Goal: Information Seeking & Learning: Learn about a topic

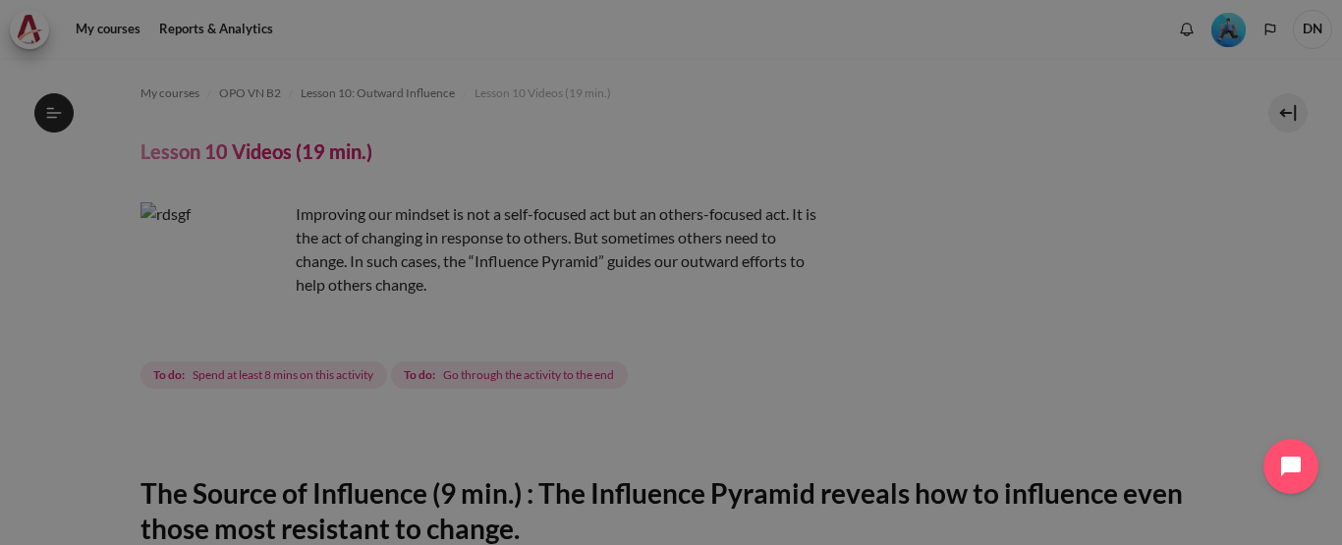
scroll to position [688, 0]
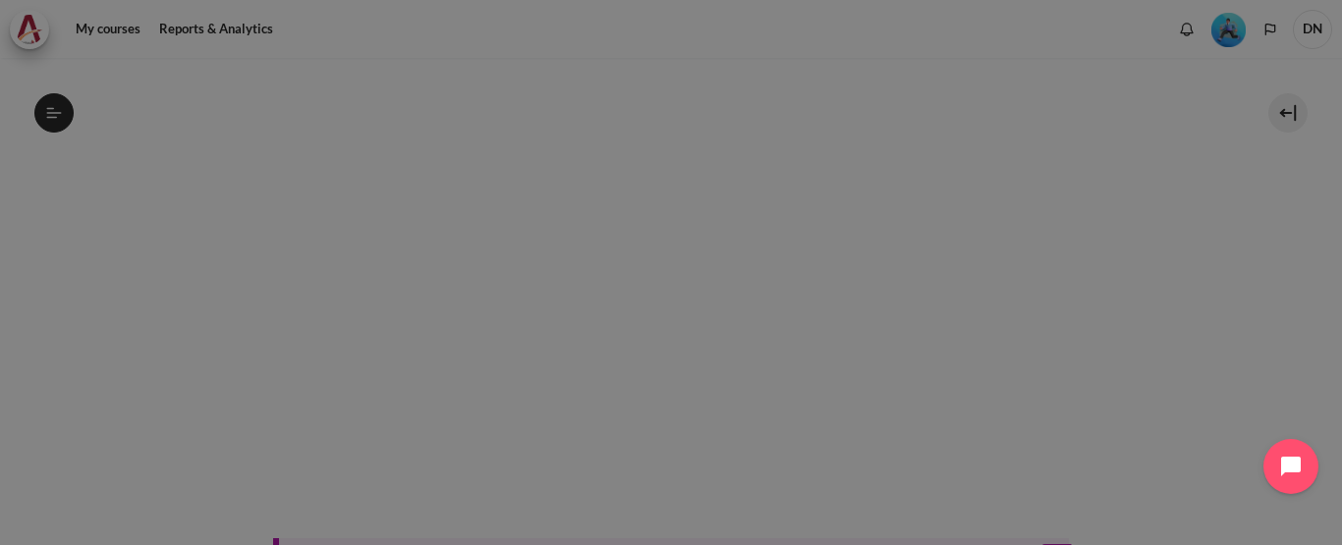
click at [411, 274] on div at bounding box center [671, 272] width 1342 height 545
drag, startPoint x: 472, startPoint y: 273, endPoint x: 411, endPoint y: 274, distance: 60.9
click at [411, 274] on div at bounding box center [671, 272] width 1342 height 545
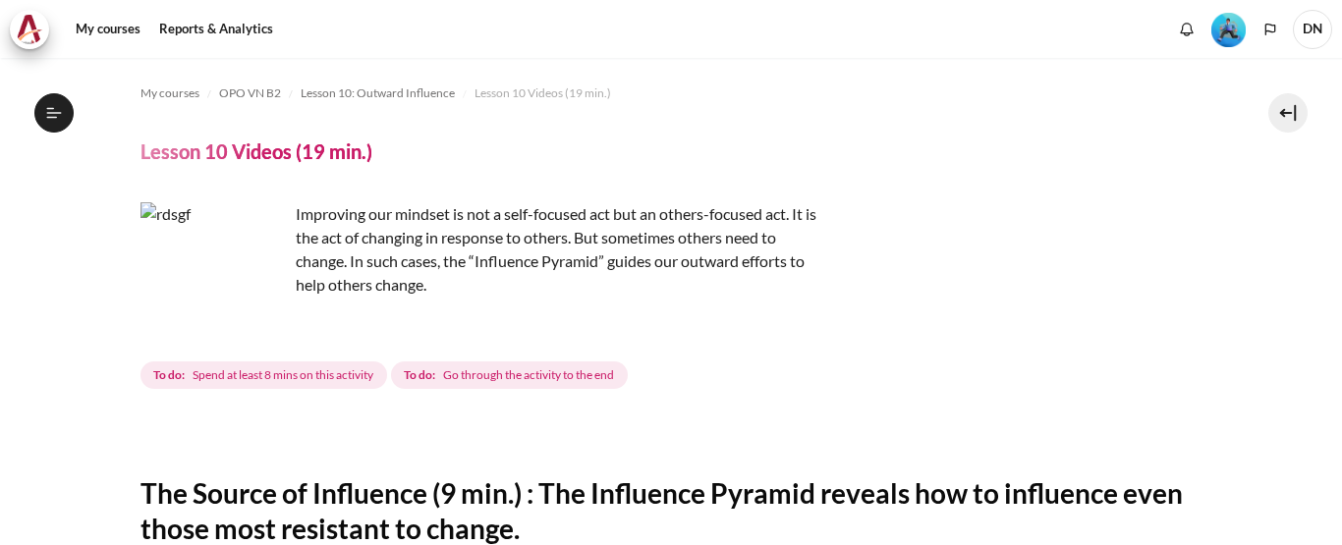
click at [1027, 202] on div "Improving our mindset is not a self-focused act but an others-focused act. It i…" at bounding box center [672, 297] width 1062 height 191
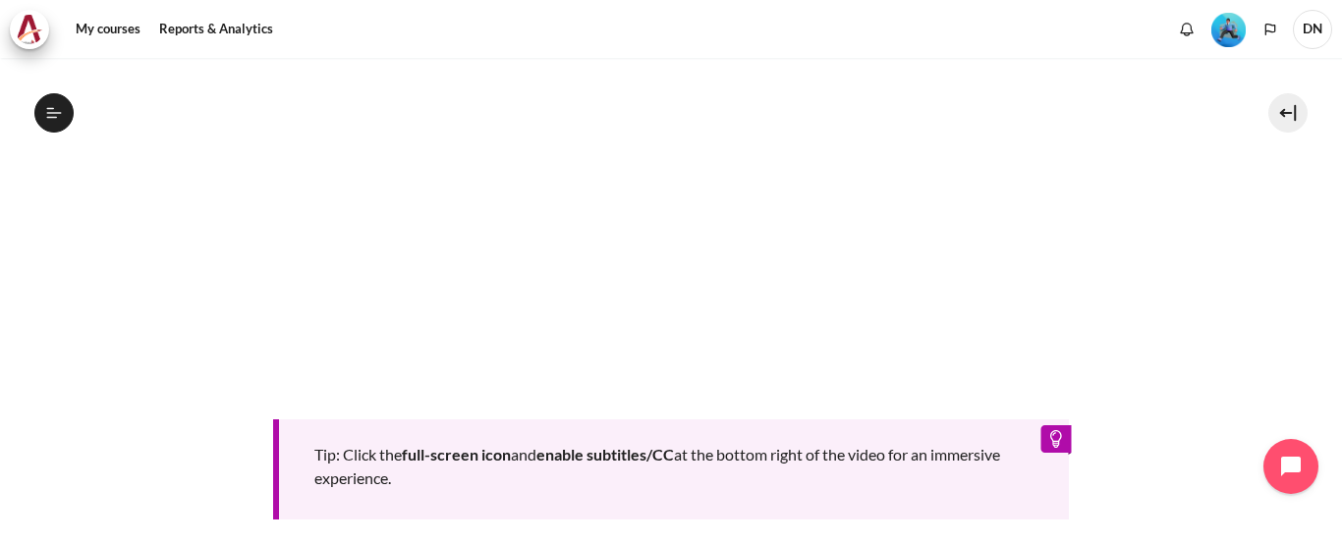
scroll to position [1083, 0]
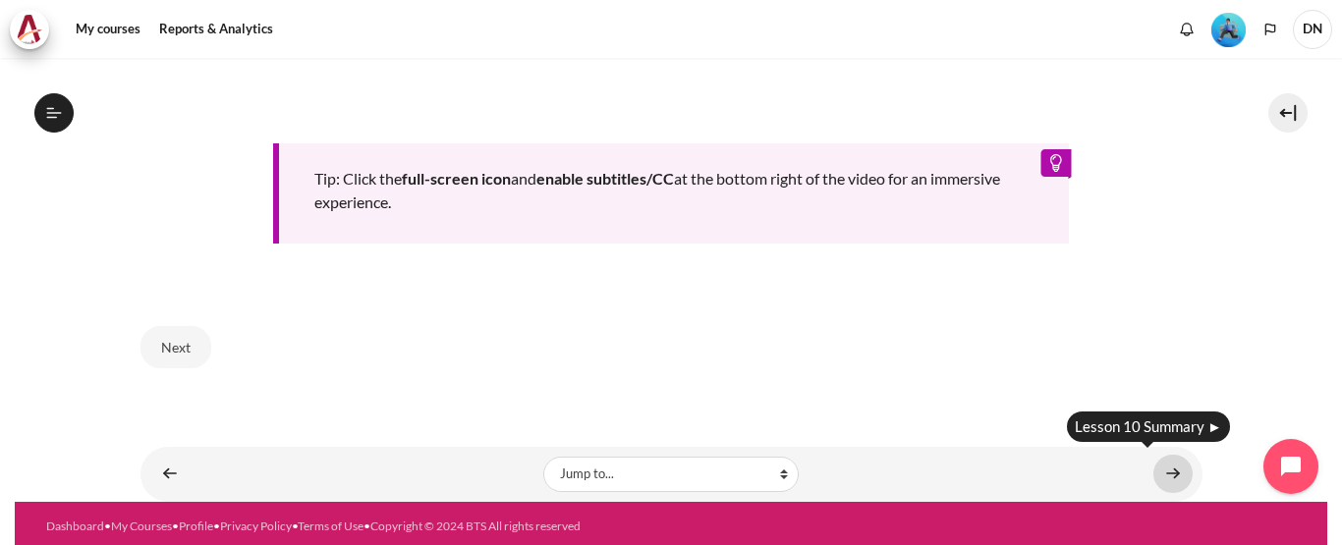
click at [1158, 478] on link "Content" at bounding box center [1173, 474] width 39 height 38
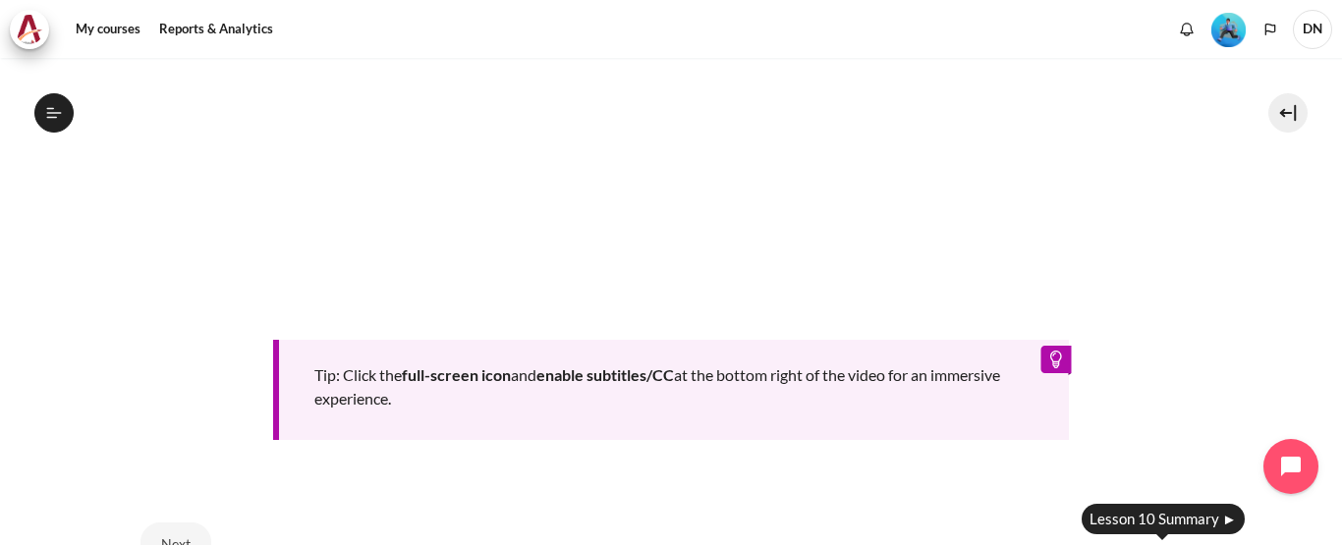
scroll to position [608, 0]
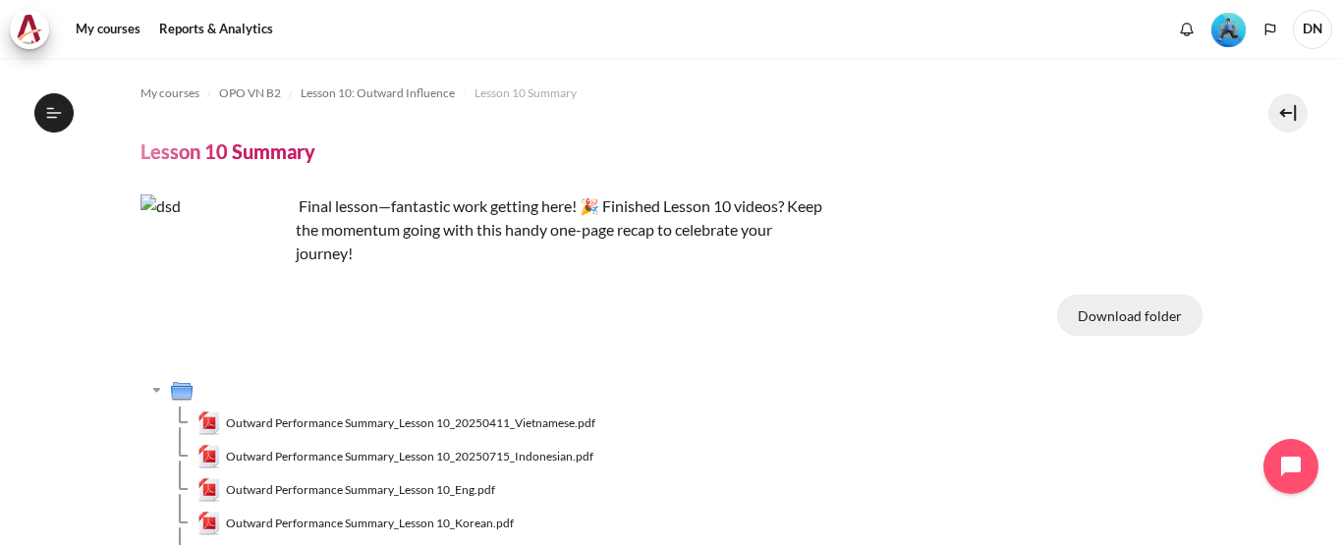
click at [1097, 316] on button "Download folder" at bounding box center [1129, 315] width 145 height 41
click at [912, 308] on div "Download folder" at bounding box center [749, 319] width 907 height 49
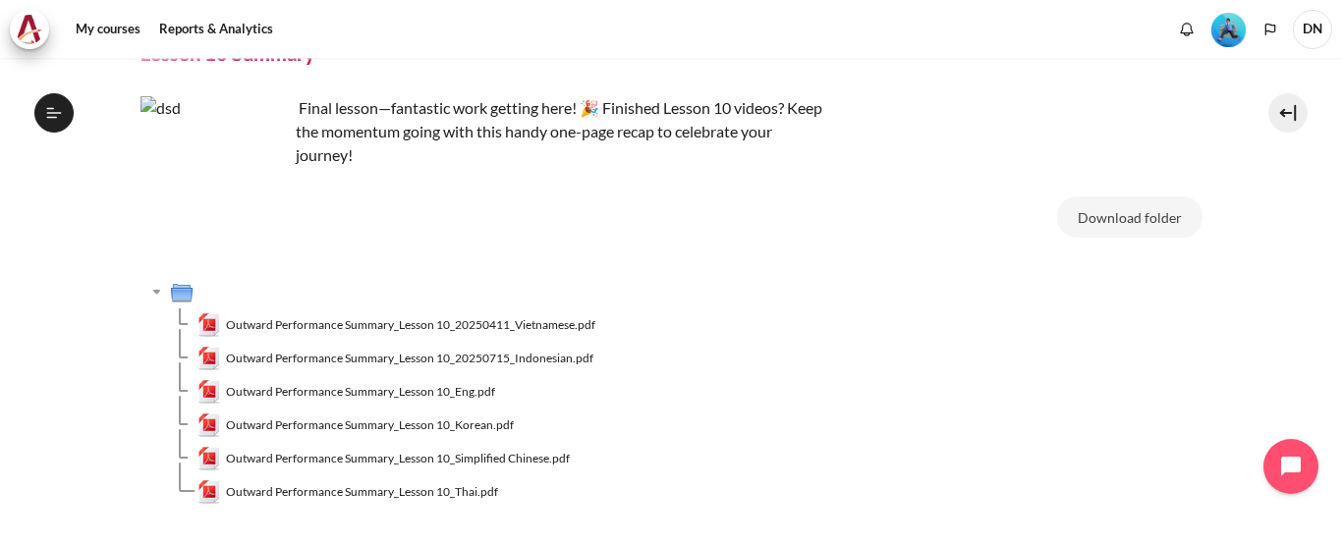
scroll to position [241, 0]
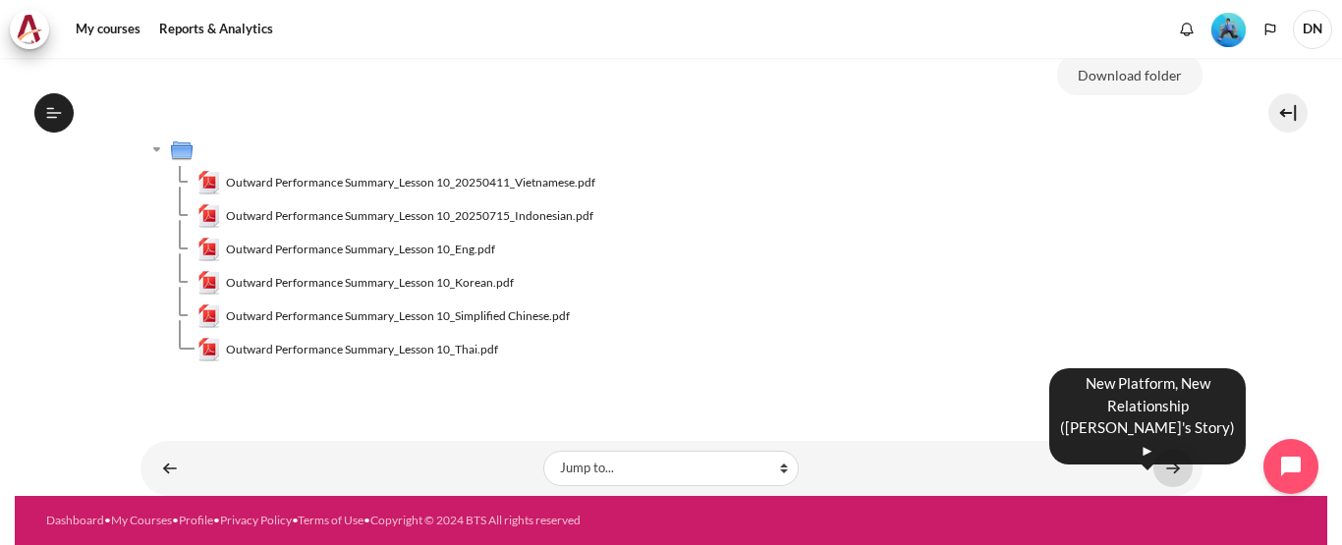
click at [1167, 463] on link "Content" at bounding box center [1173, 468] width 39 height 38
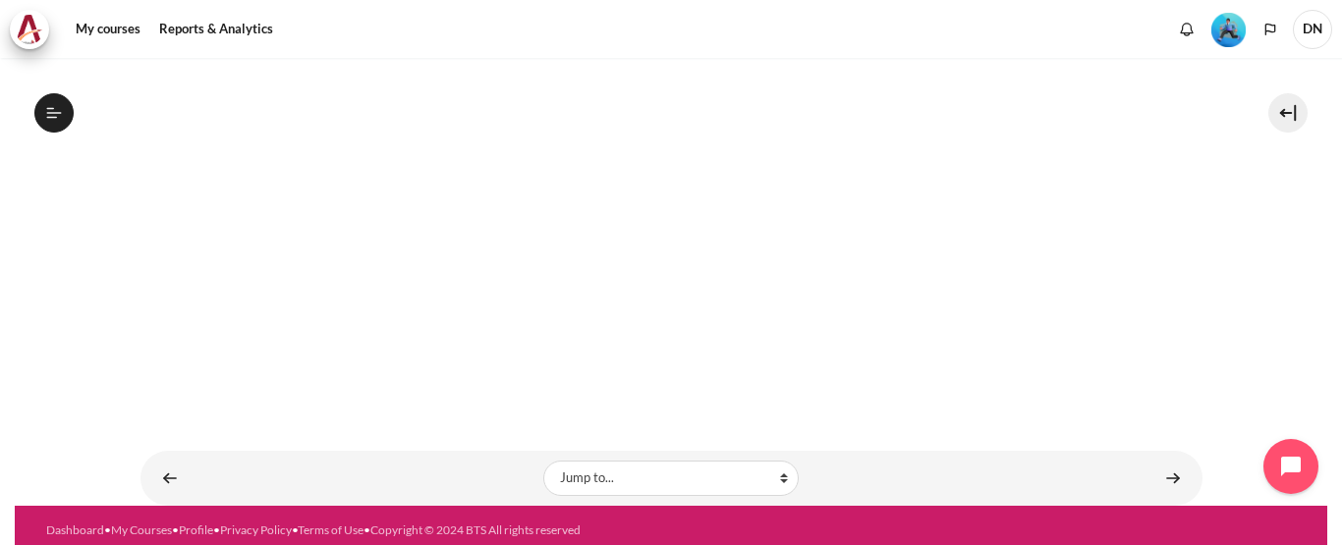
scroll to position [559, 0]
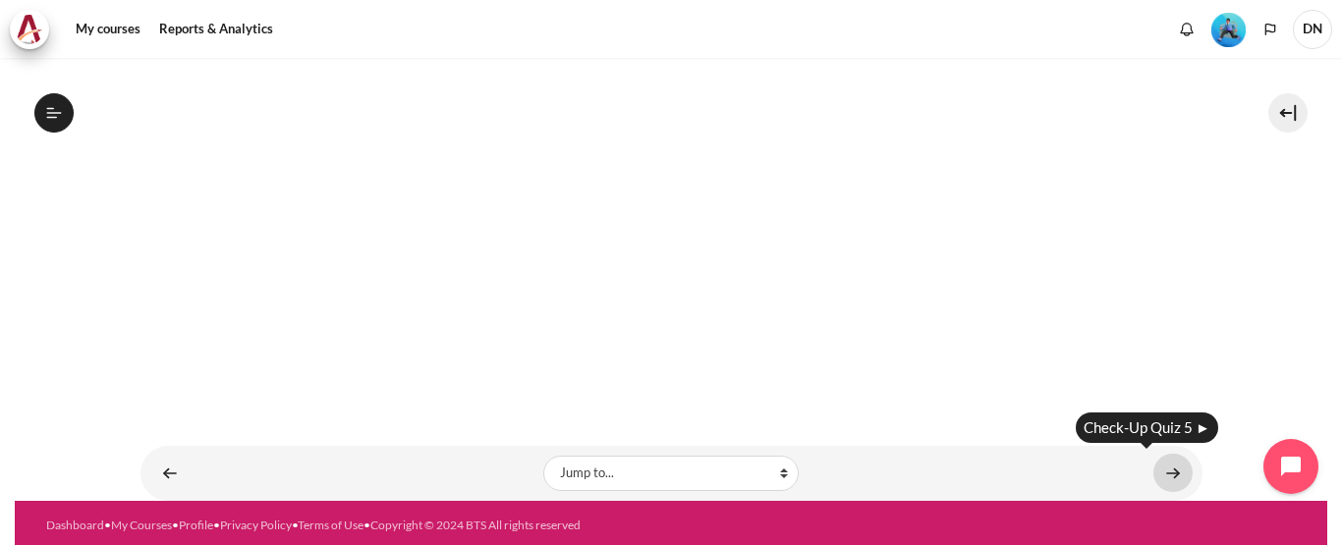
click at [1160, 473] on link "Content" at bounding box center [1173, 473] width 39 height 38
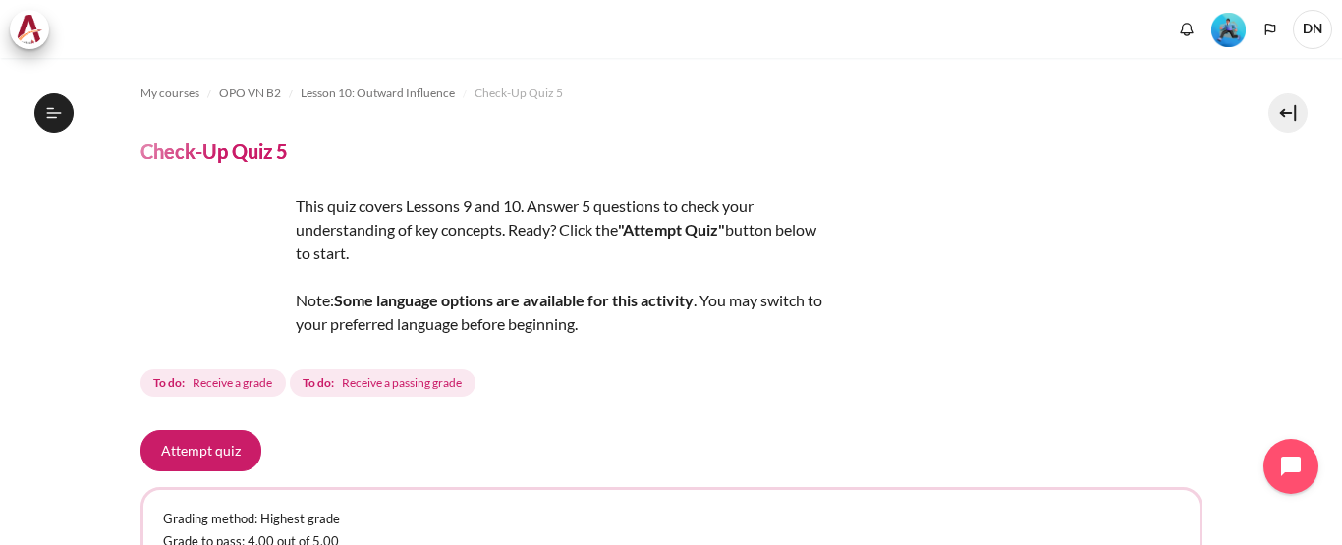
scroll to position [98, 0]
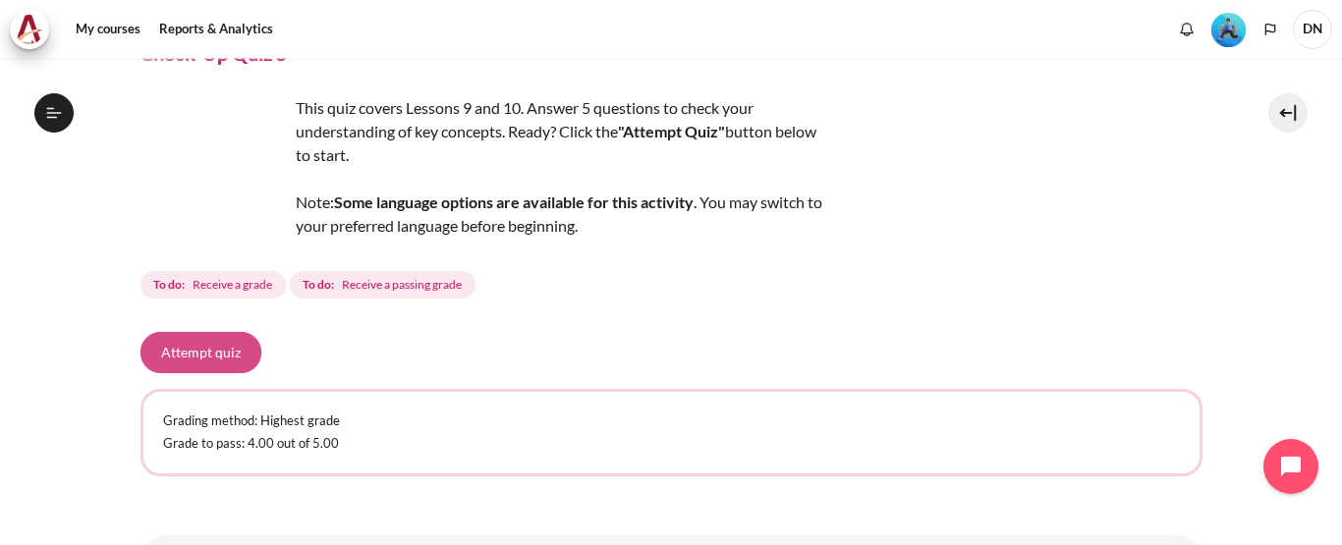
click at [201, 357] on button "Attempt quiz" at bounding box center [201, 352] width 121 height 41
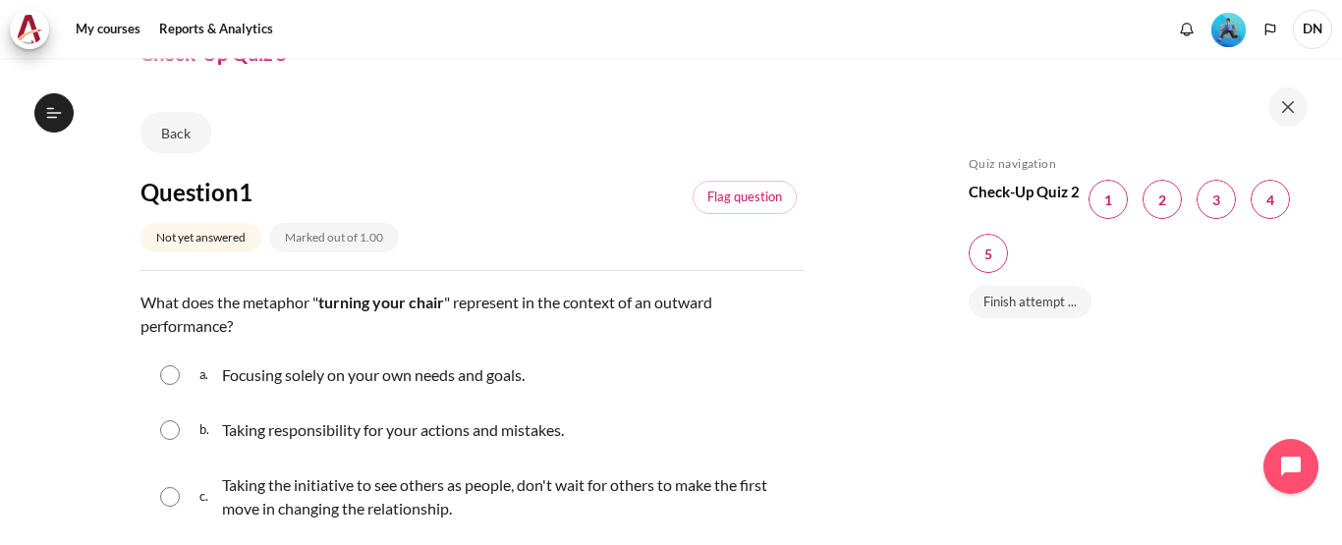
scroll to position [197, 0]
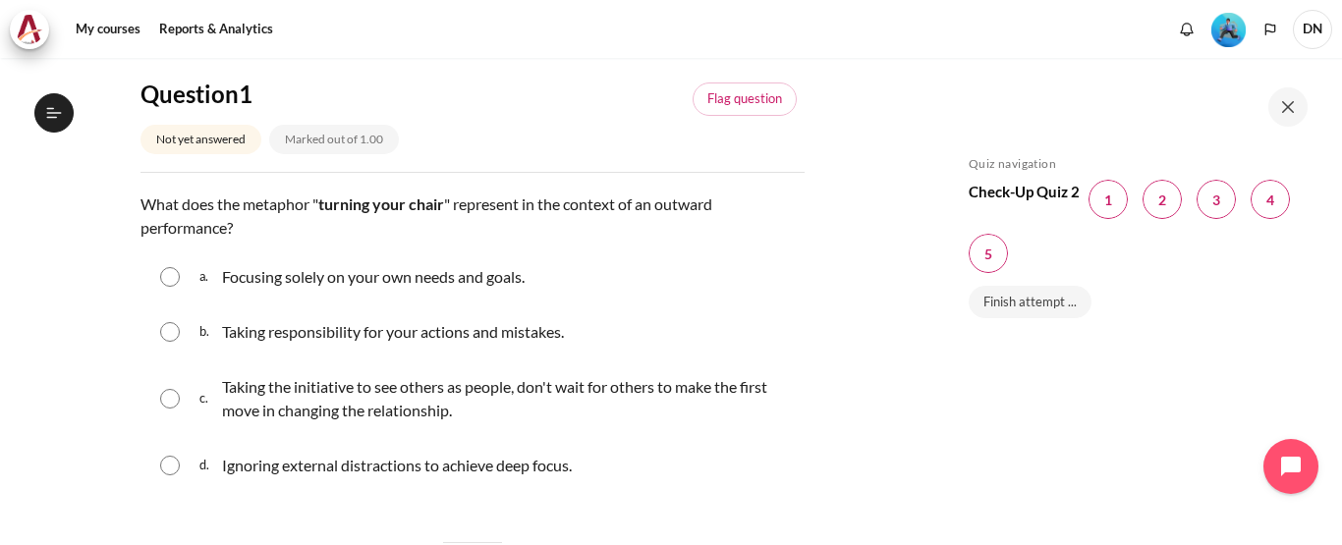
click at [172, 397] on input "Content" at bounding box center [170, 399] width 20 height 20
radio input "true"
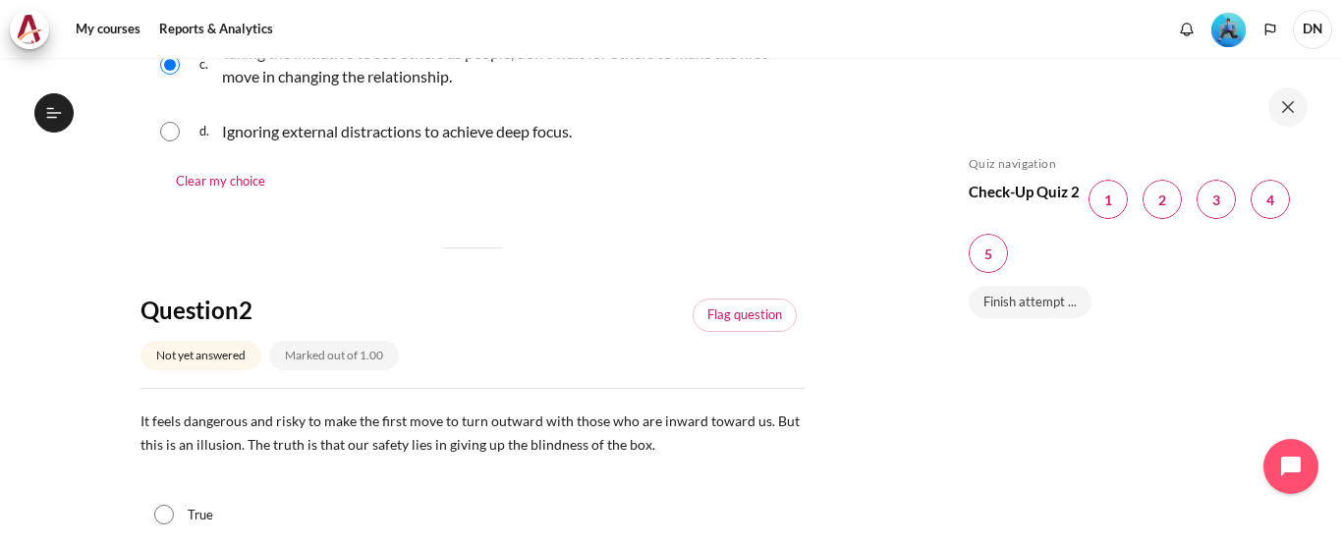
scroll to position [786, 0]
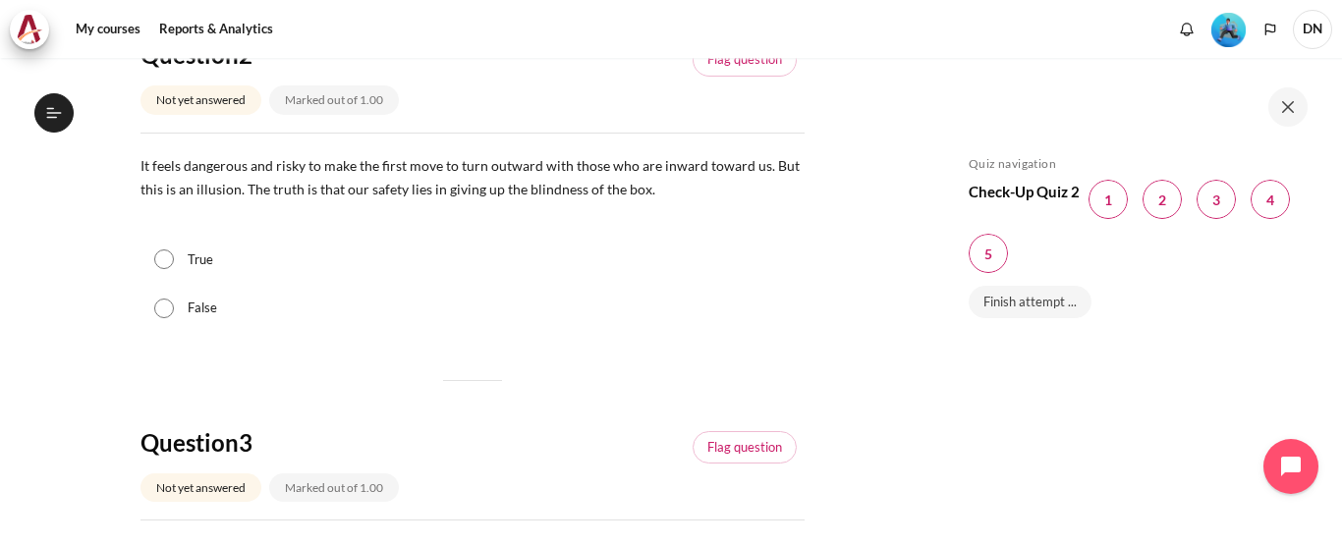
click at [163, 247] on div "True" at bounding box center [473, 260] width 664 height 49
click at [163, 257] on input "True" at bounding box center [164, 260] width 20 height 20
radio input "true"
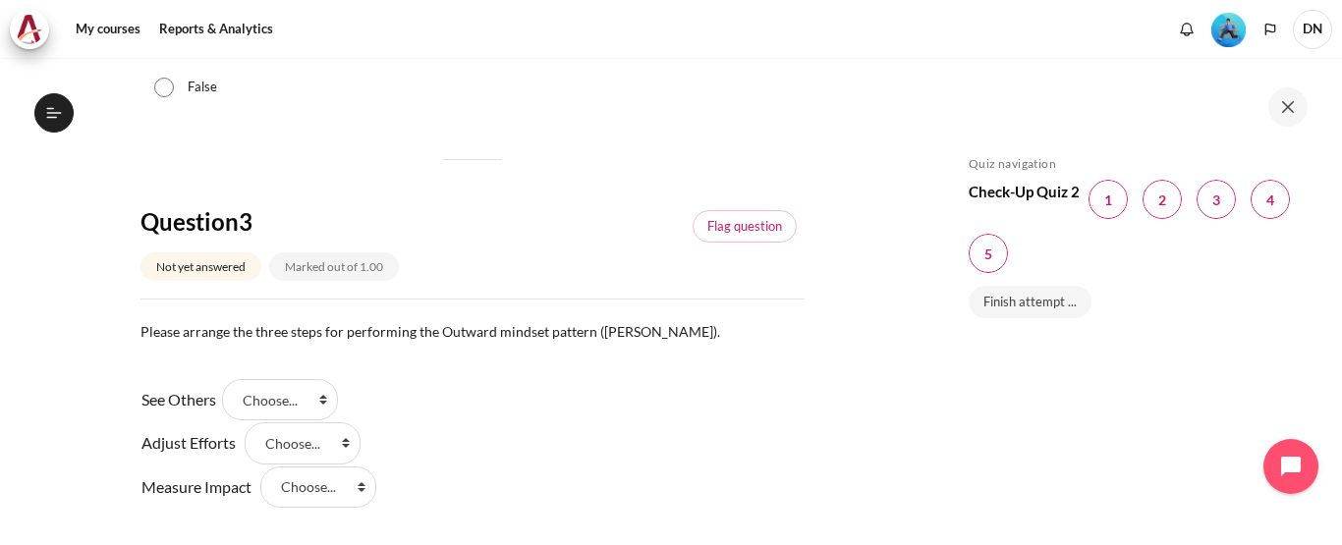
scroll to position [1081, 0]
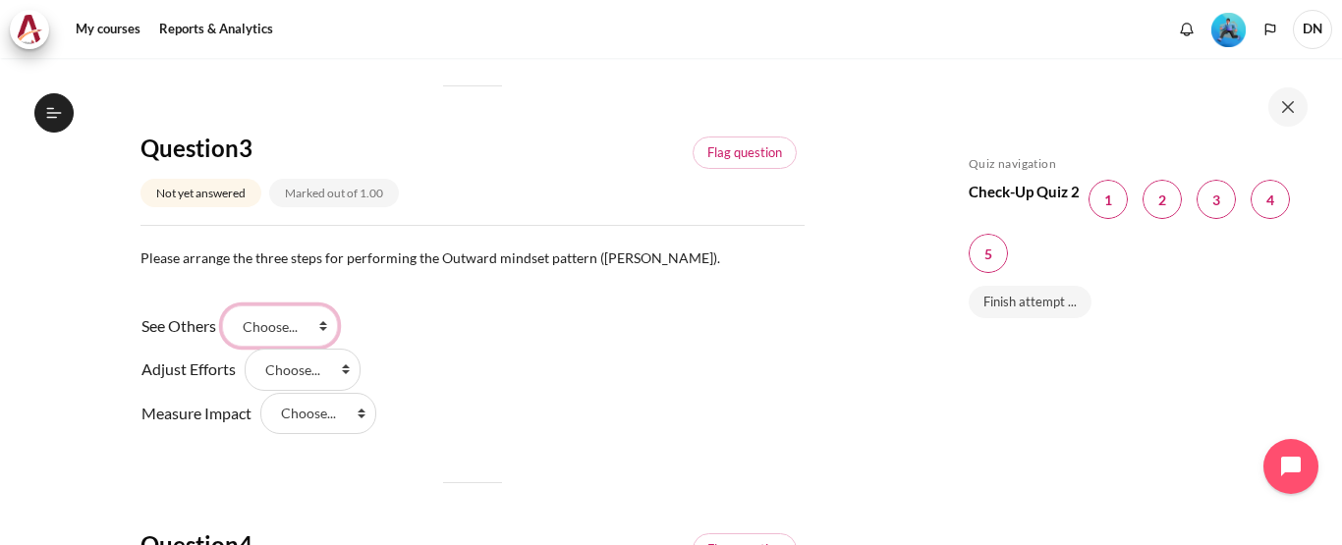
click at [294, 329] on select "Choose... Step 2 Step 3 Step 1" at bounding box center [280, 326] width 116 height 41
select select "3"
click at [229, 306] on select "Choose... Step 2 Step 3 Step 1" at bounding box center [280, 326] width 116 height 41
click at [284, 372] on select "Choose... Step 2 Step 3 Step 1" at bounding box center [303, 369] width 116 height 41
select select "1"
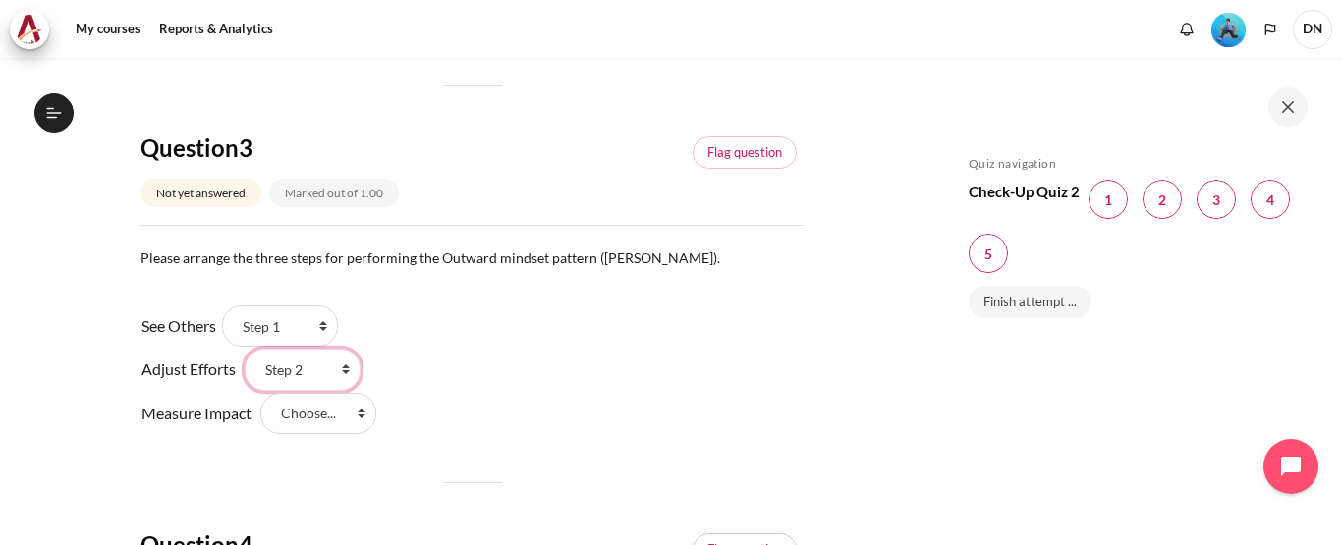
click at [245, 349] on select "Choose... Step 2 Step 3 Step 1" at bounding box center [303, 369] width 116 height 41
click at [323, 415] on select "Choose... Step 2 Step 3 Step 1" at bounding box center [318, 413] width 116 height 41
click at [260, 393] on select "Choose... Step 2 Step 3 Step 1" at bounding box center [318, 413] width 116 height 41
drag, startPoint x: 318, startPoint y: 400, endPoint x: 314, endPoint y: 425, distance: 25.8
click at [318, 400] on select "Choose... Step 2 Step 3 Step 1" at bounding box center [318, 413] width 116 height 41
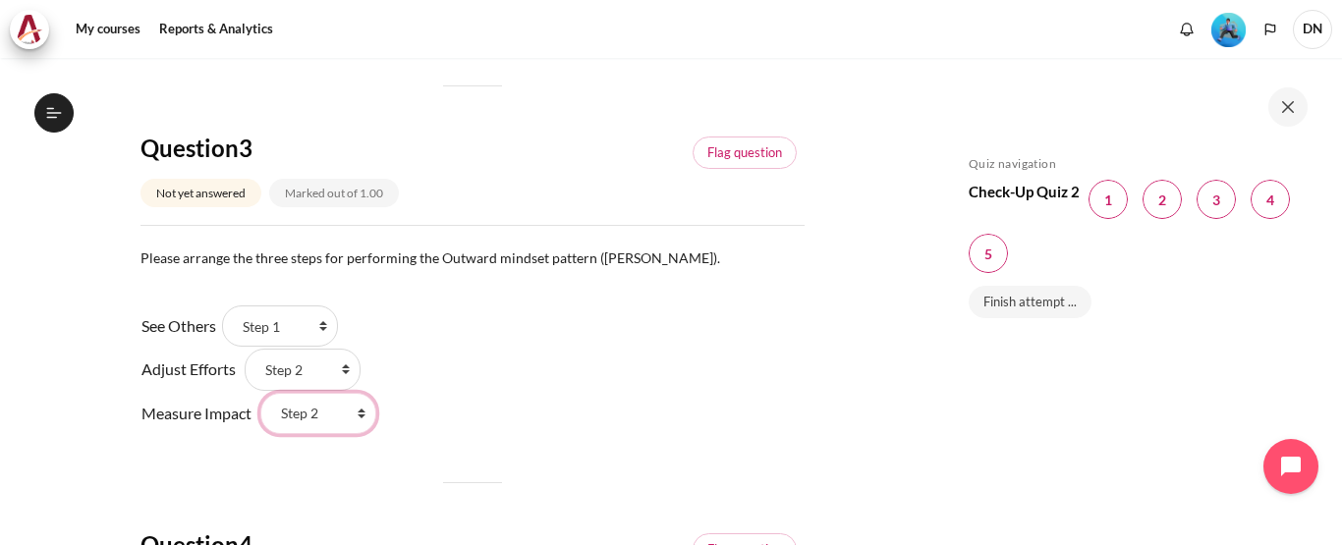
click at [260, 393] on select "Choose... Step 2 Step 3 Step 1" at bounding box center [318, 413] width 116 height 41
click at [305, 424] on select "Choose... Step 2 Step 3 Step 1" at bounding box center [318, 413] width 116 height 41
select select "2"
click at [260, 393] on select "Choose... Step 2 Step 3 Step 1" at bounding box center [318, 413] width 116 height 41
click at [528, 374] on div "See Others Answer 1 Question 3 Choose... Step 2 Step 3 Step 1 Adjust Efforts An…" at bounding box center [473, 370] width 664 height 131
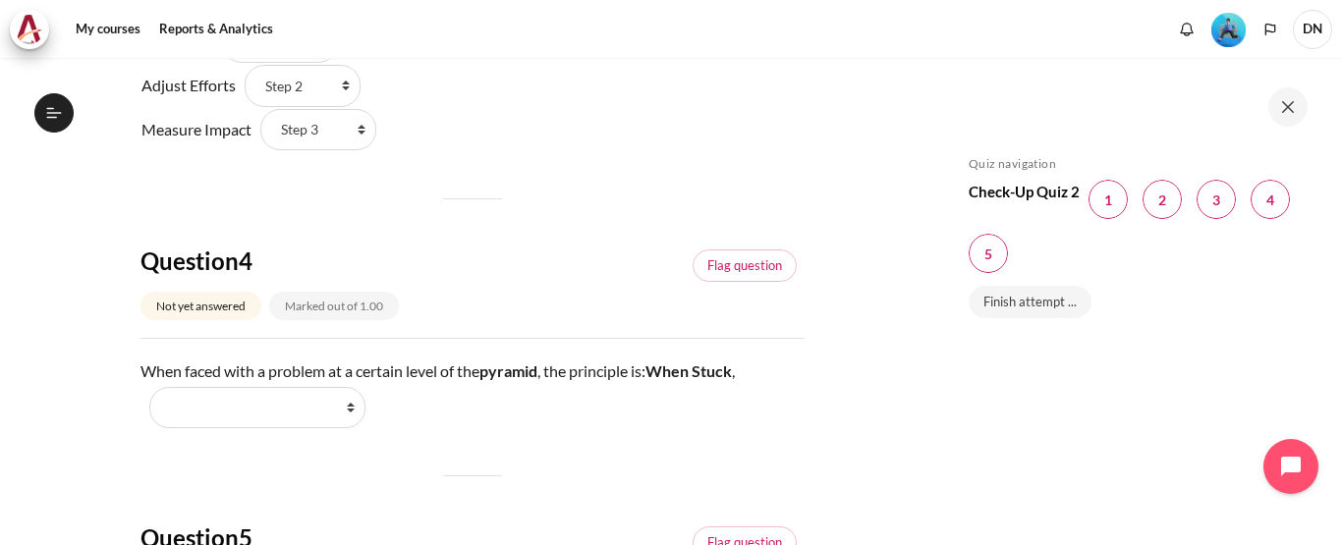
scroll to position [1474, 0]
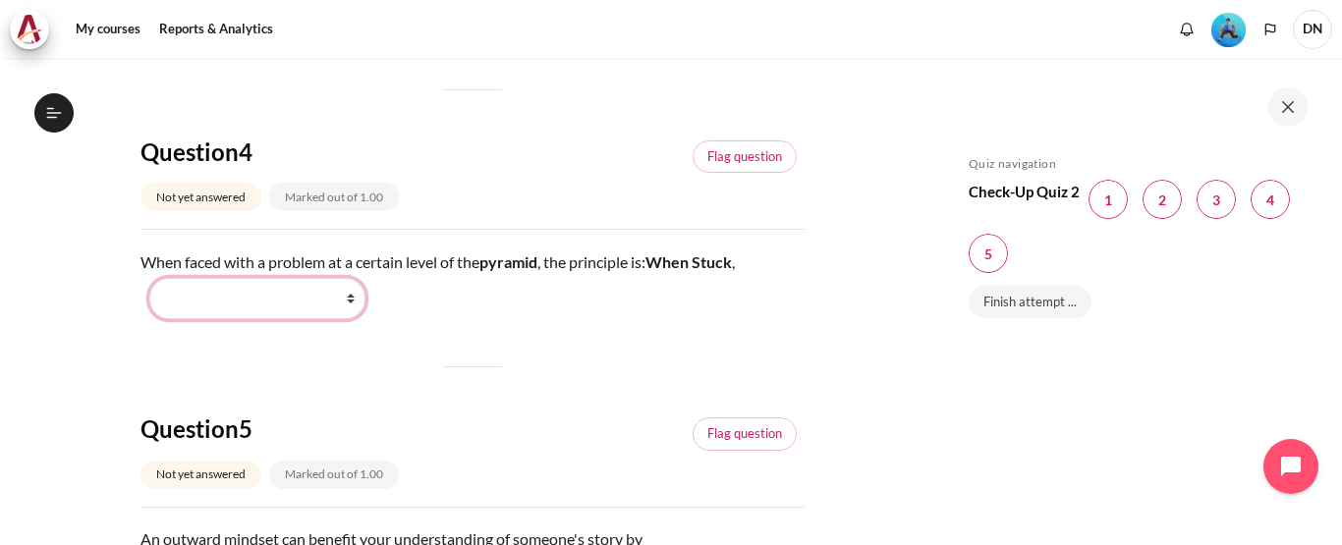
click at [223, 286] on select "Work Harder Go Higher Go Lower Stay Put" at bounding box center [257, 298] width 216 height 41
select select "3"
click at [149, 278] on select "Work Harder Go Higher Go Lower Stay Put" at bounding box center [257, 298] width 216 height 41
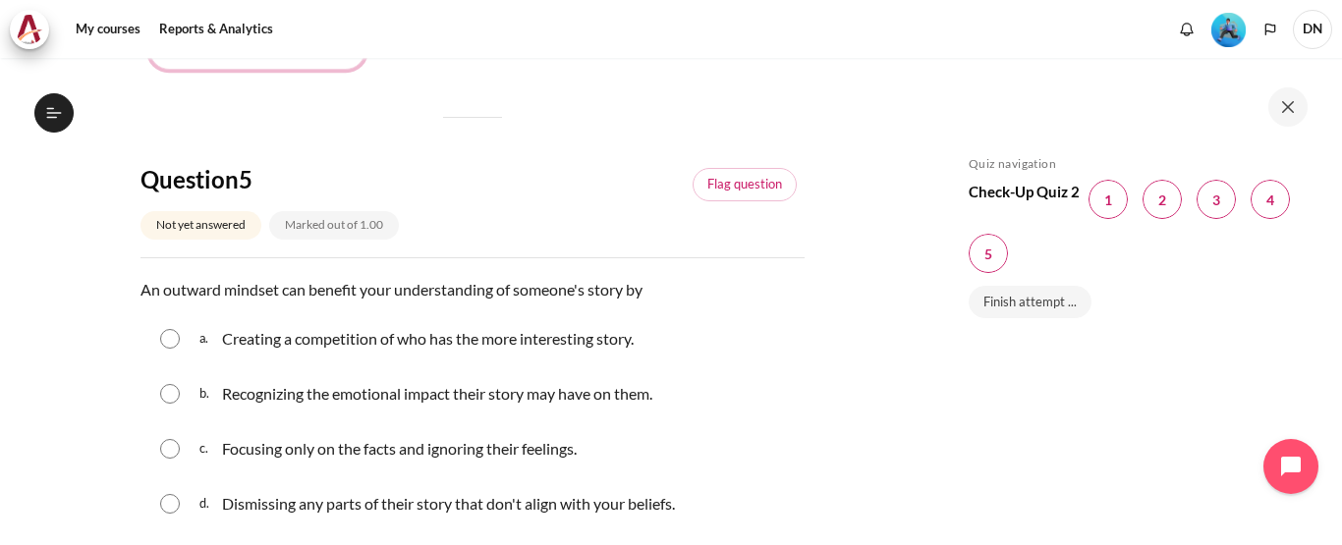
scroll to position [1769, 0]
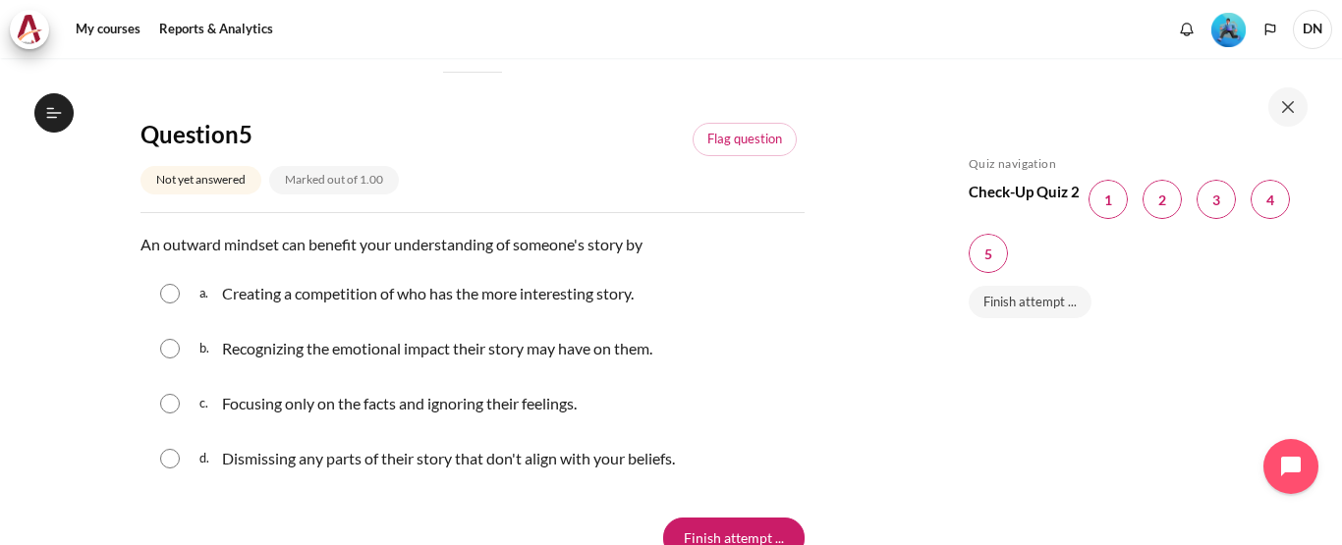
click at [166, 354] on input "Content" at bounding box center [170, 349] width 20 height 20
radio input "true"
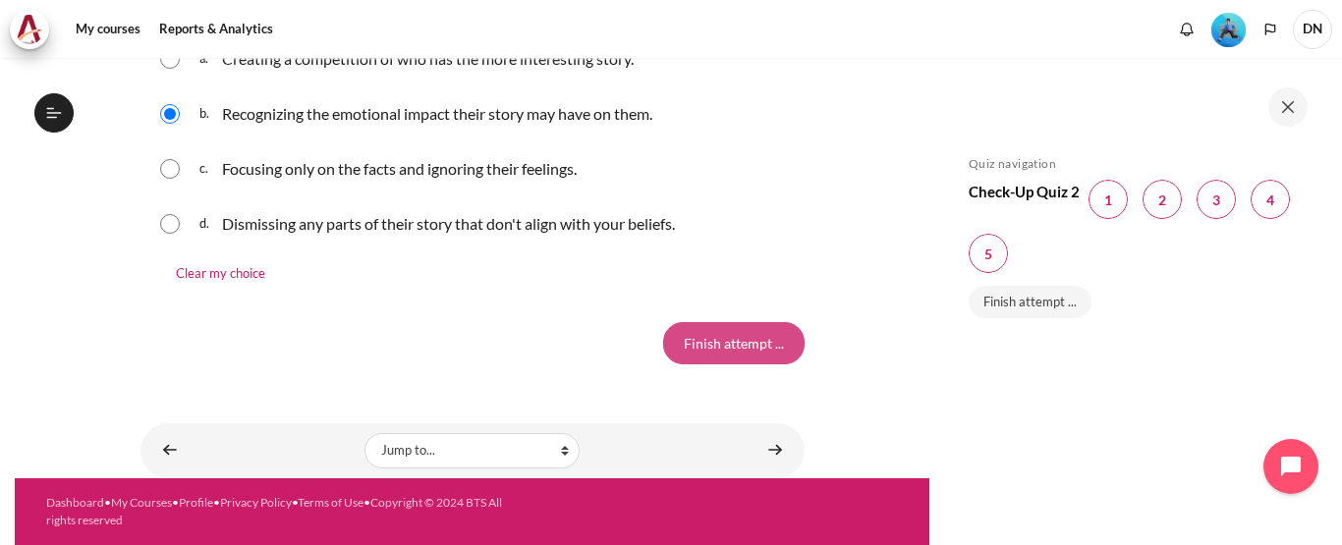
click at [741, 339] on input "Finish attempt ..." at bounding box center [734, 342] width 142 height 41
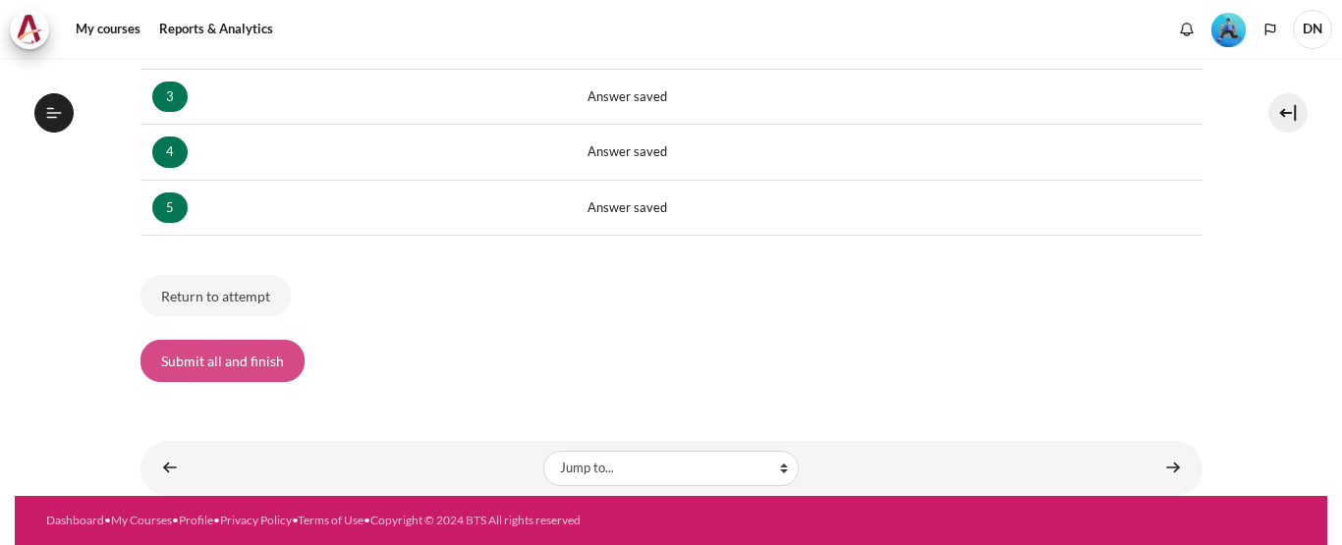
scroll to position [1834, 0]
click at [249, 368] on button "Submit all and finish" at bounding box center [223, 360] width 164 height 41
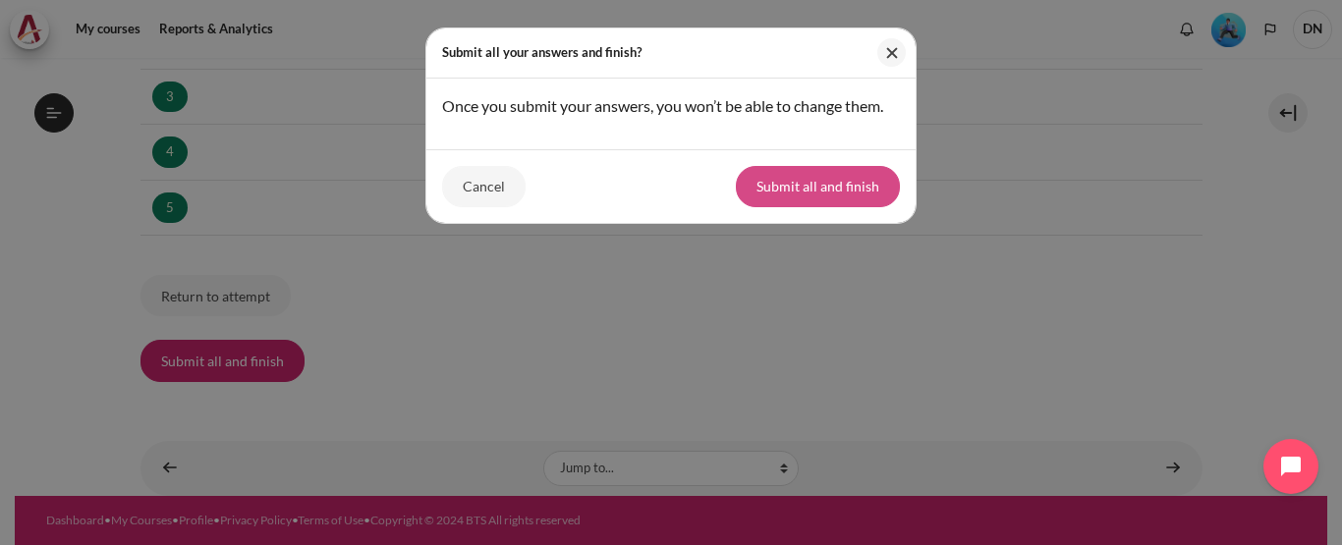
click at [823, 196] on button "Submit all and finish" at bounding box center [818, 186] width 164 height 41
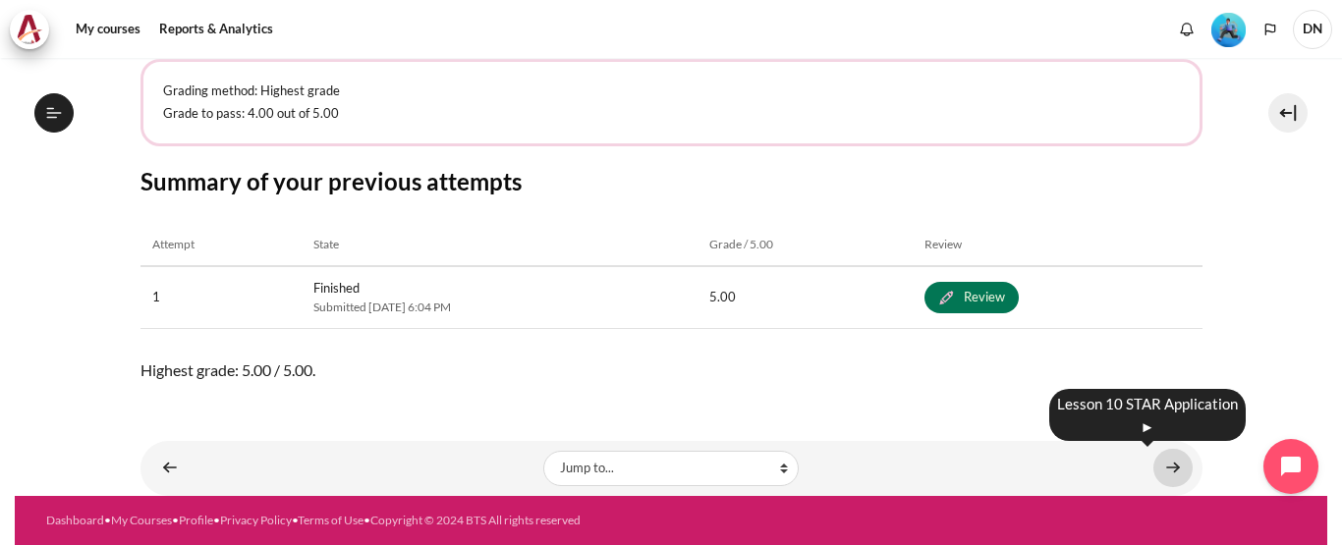
scroll to position [1834, 0]
click at [1159, 475] on link "Content" at bounding box center [1173, 468] width 39 height 38
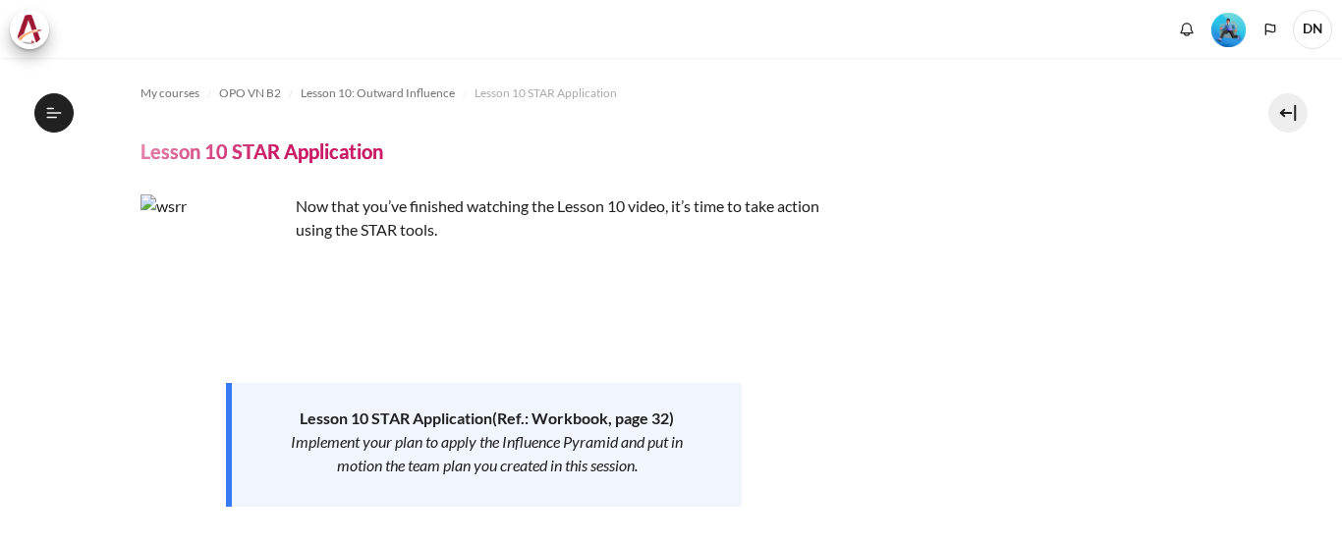
scroll to position [504, 0]
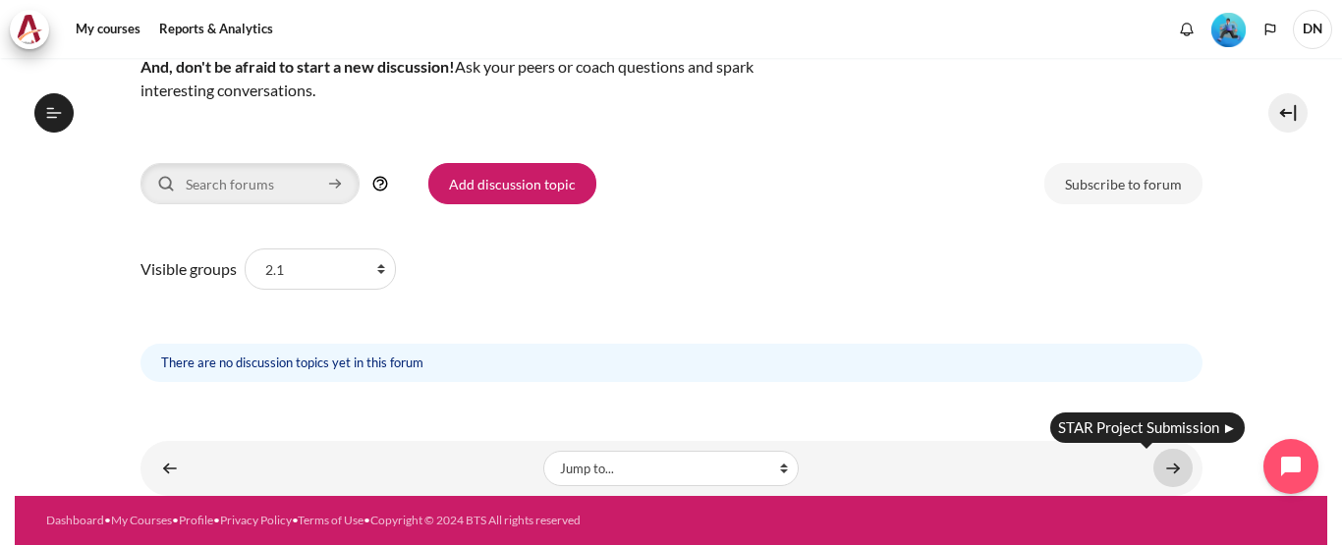
scroll to position [1942, 0]
click at [1159, 479] on link "Content" at bounding box center [1173, 468] width 39 height 38
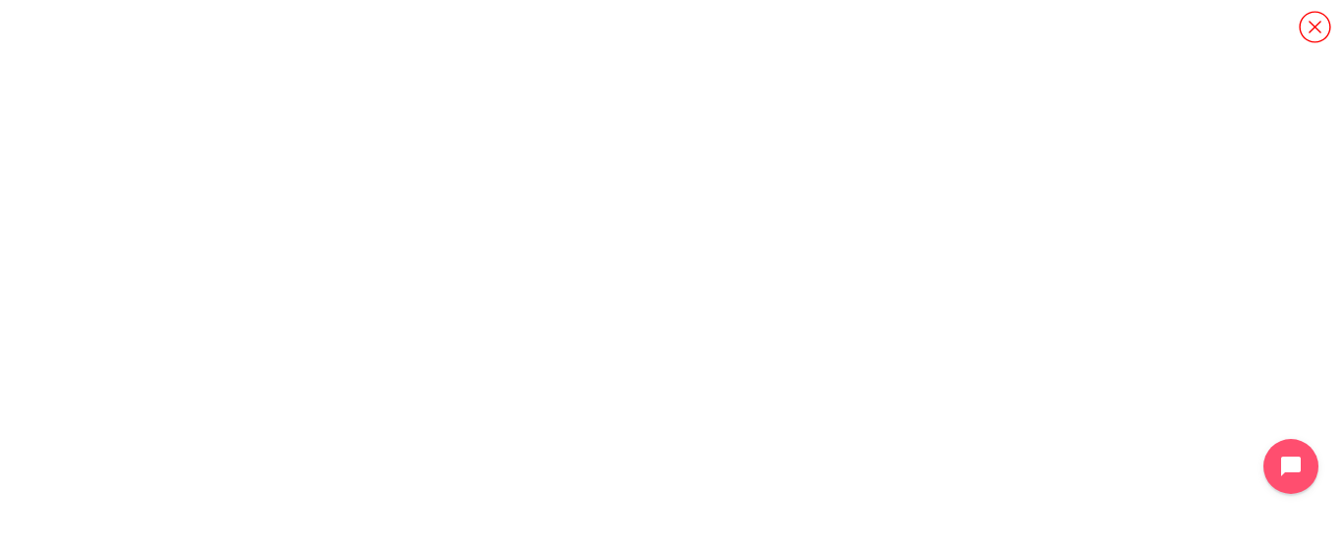
click at [1321, 23] on icon "Content" at bounding box center [1315, 27] width 34 height 34
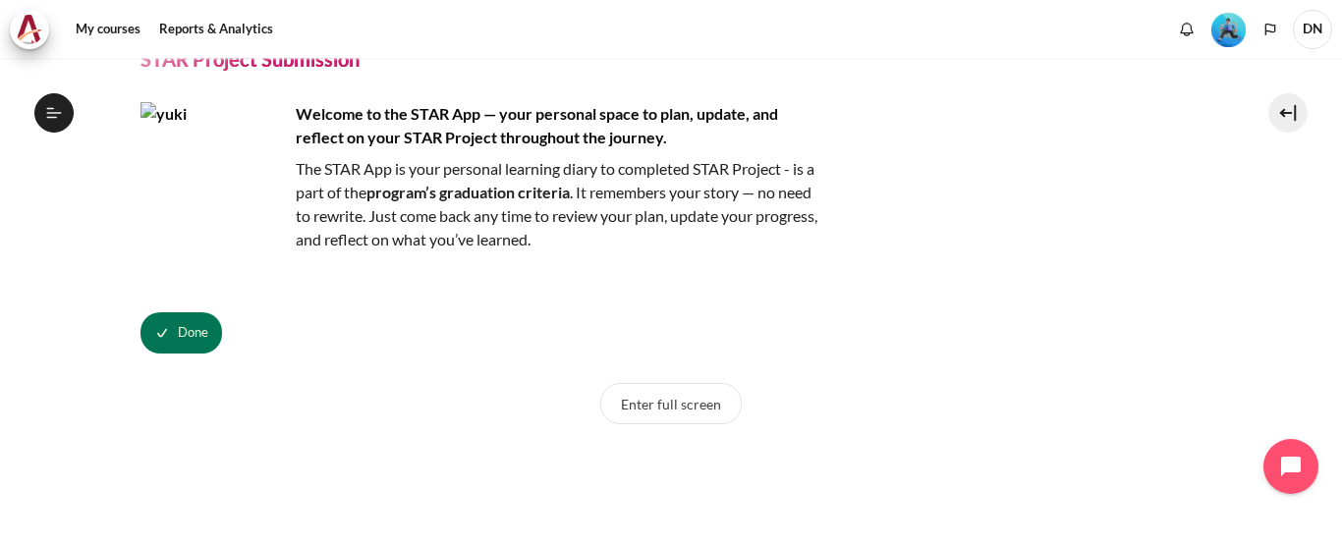
scroll to position [197, 0]
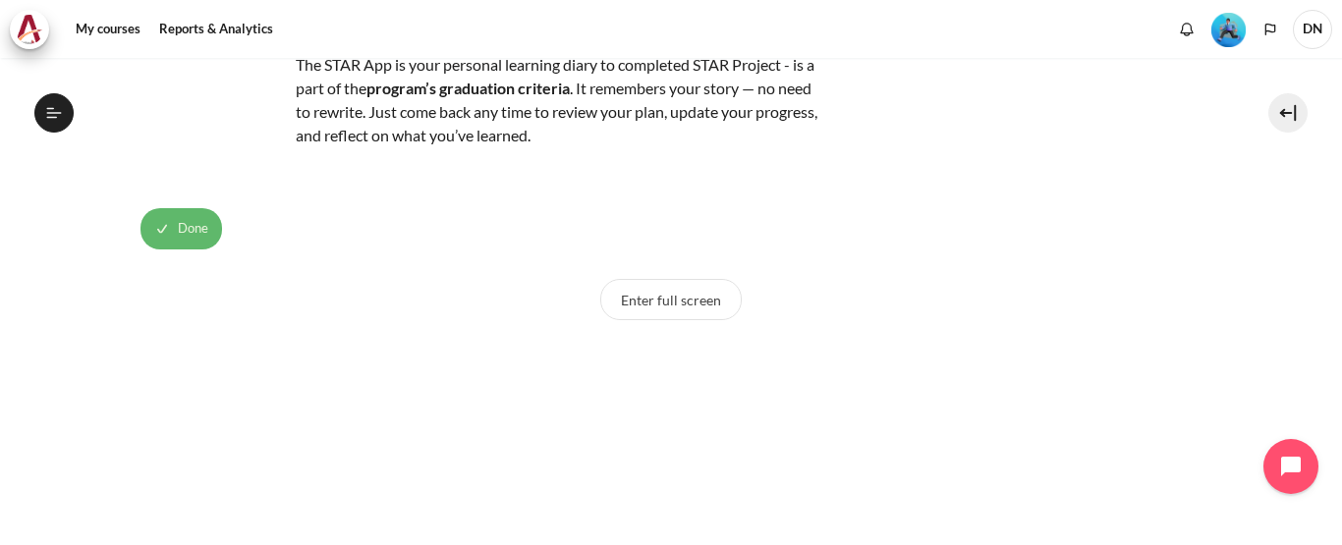
click at [188, 215] on button "Done" at bounding box center [182, 228] width 82 height 41
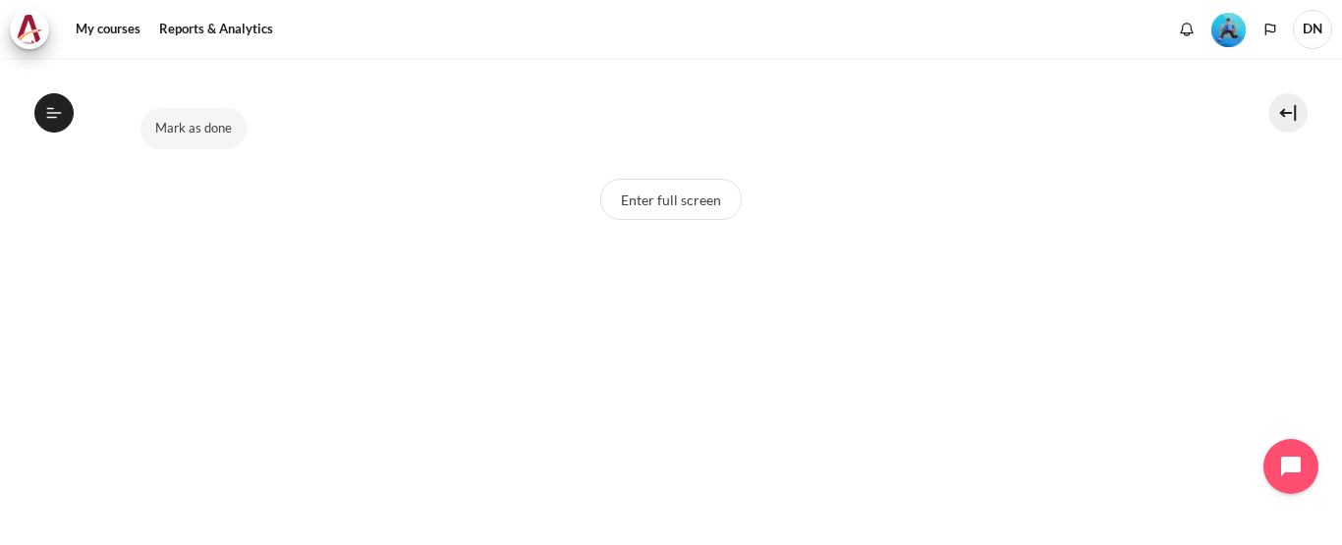
scroll to position [295, 0]
click at [194, 140] on button "Mark as done" at bounding box center [194, 130] width 106 height 41
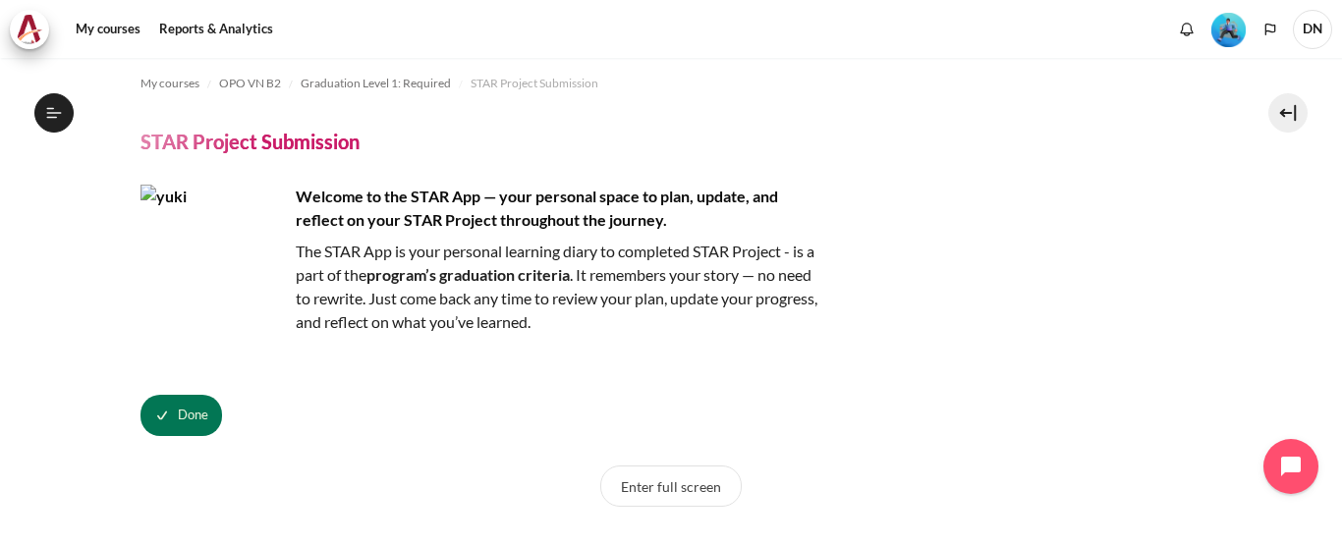
scroll to position [0, 0]
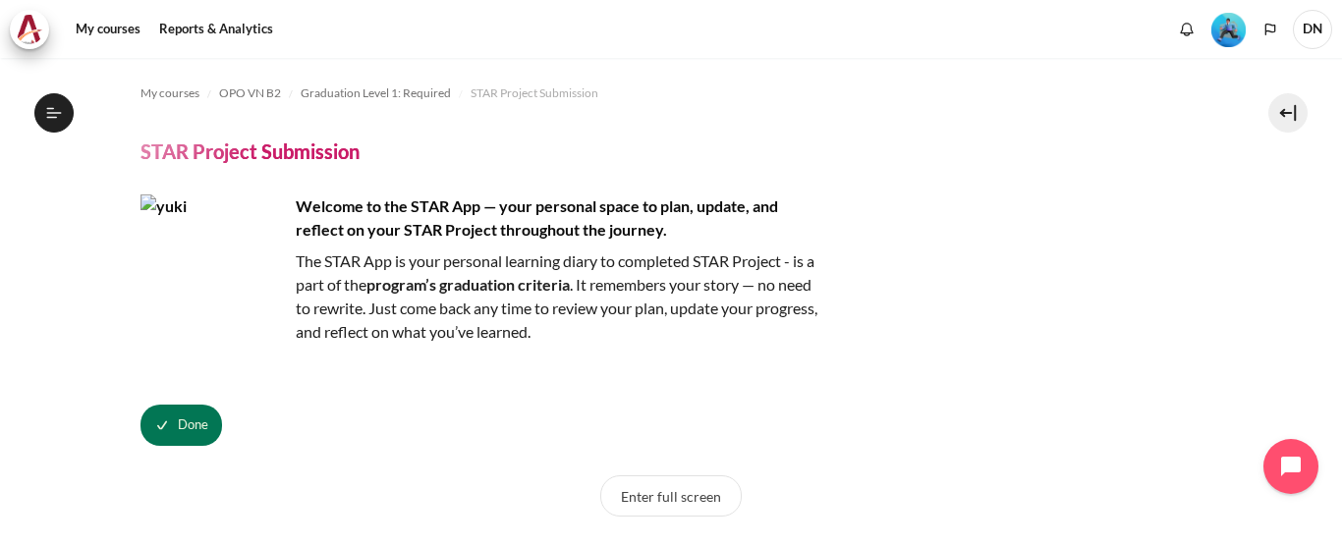
drag, startPoint x: 194, startPoint y: 428, endPoint x: 274, endPoint y: 341, distance: 118.9
click at [198, 421] on span "Done" at bounding box center [193, 426] width 30 height 20
click at [111, 28] on link "My courses" at bounding box center [108, 29] width 79 height 39
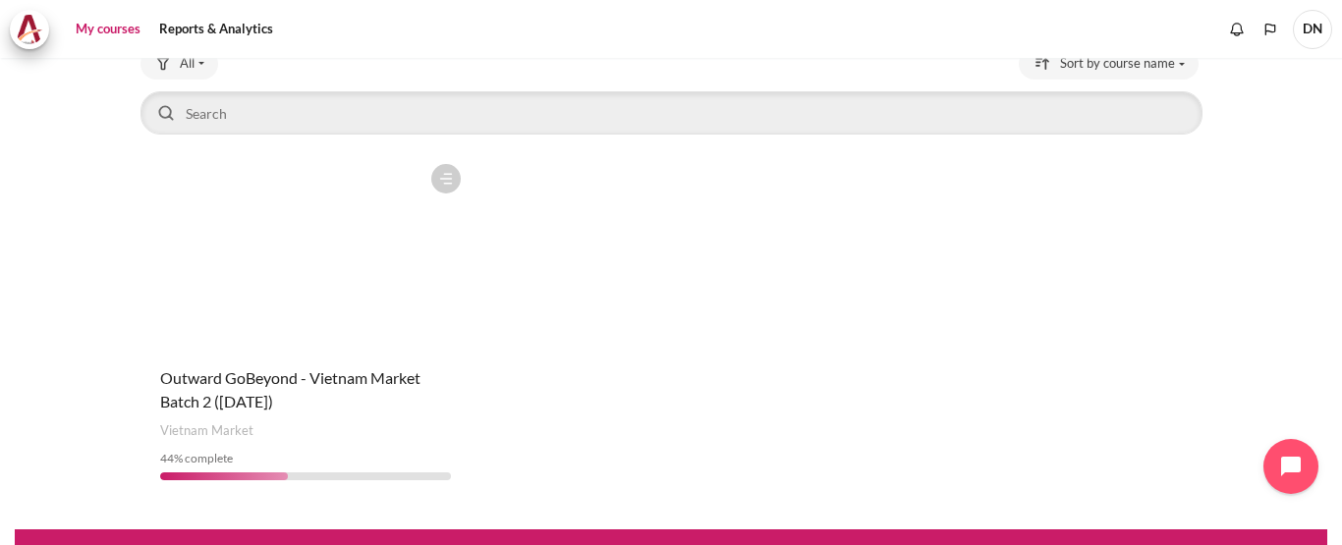
scroll to position [173, 0]
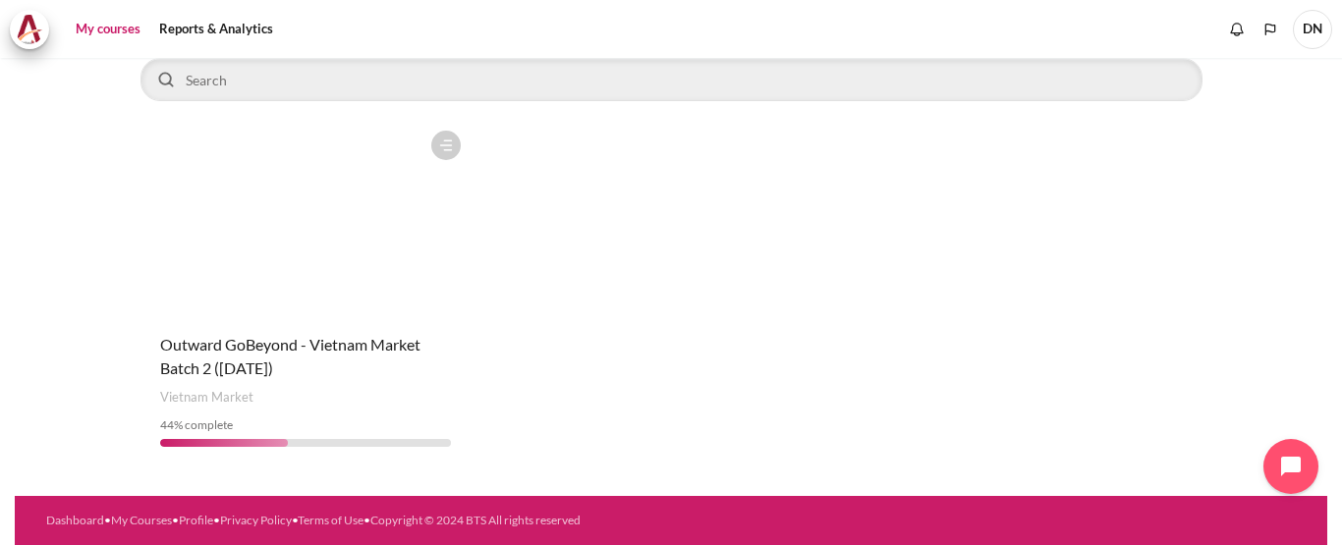
click at [297, 263] on figure "Content" at bounding box center [306, 219] width 330 height 197
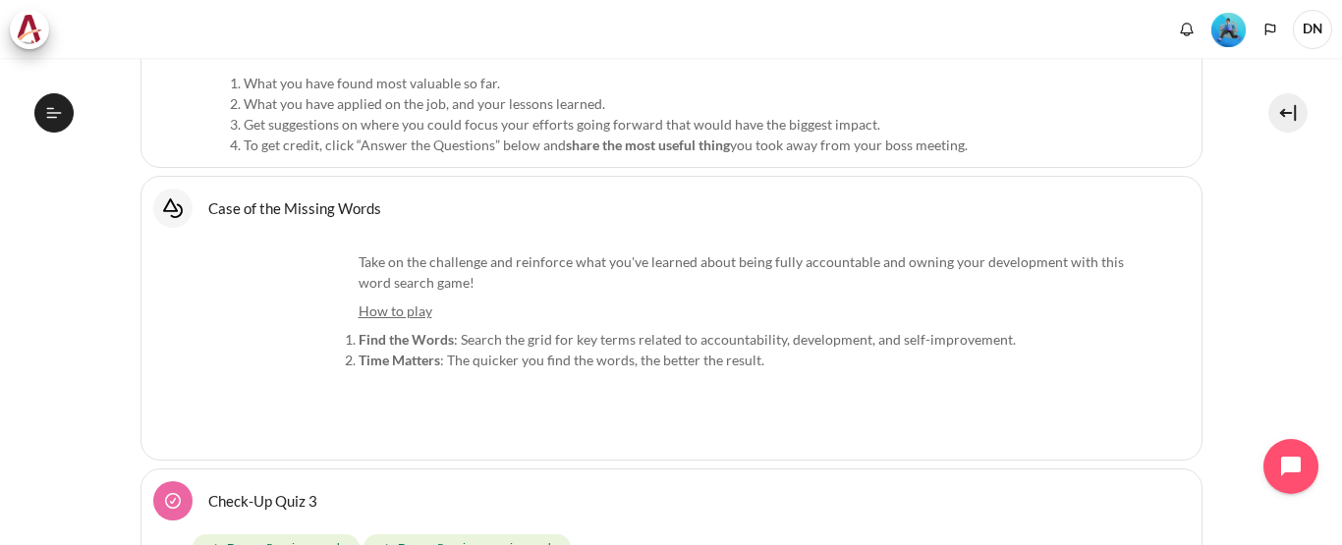
scroll to position [4182, 0]
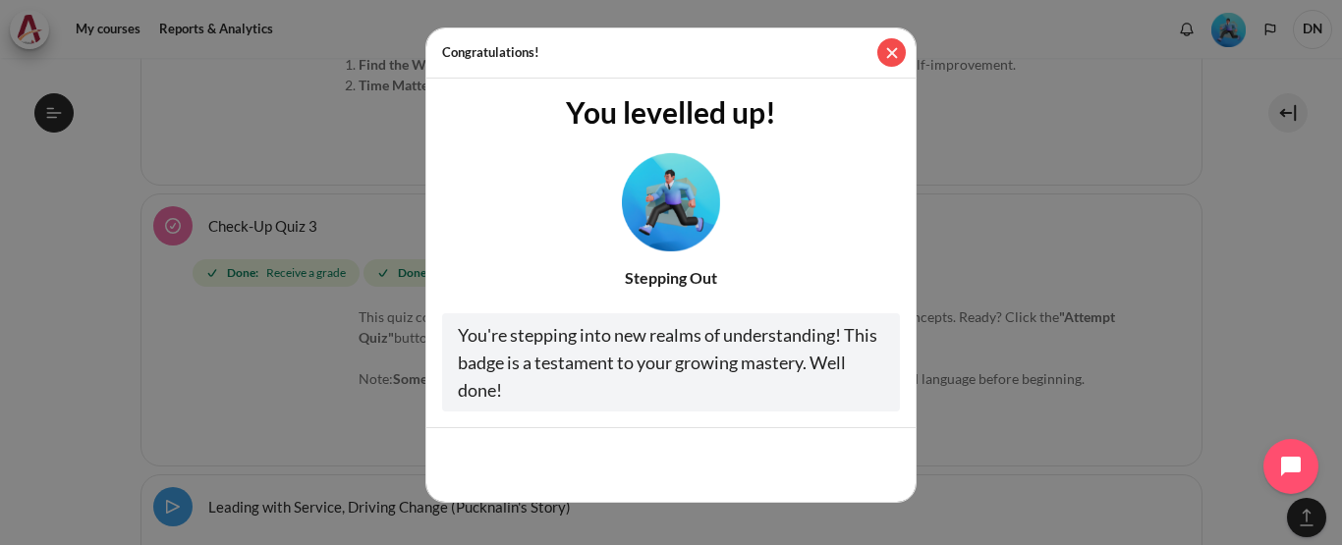
click at [896, 54] on button "Close" at bounding box center [892, 52] width 28 height 28
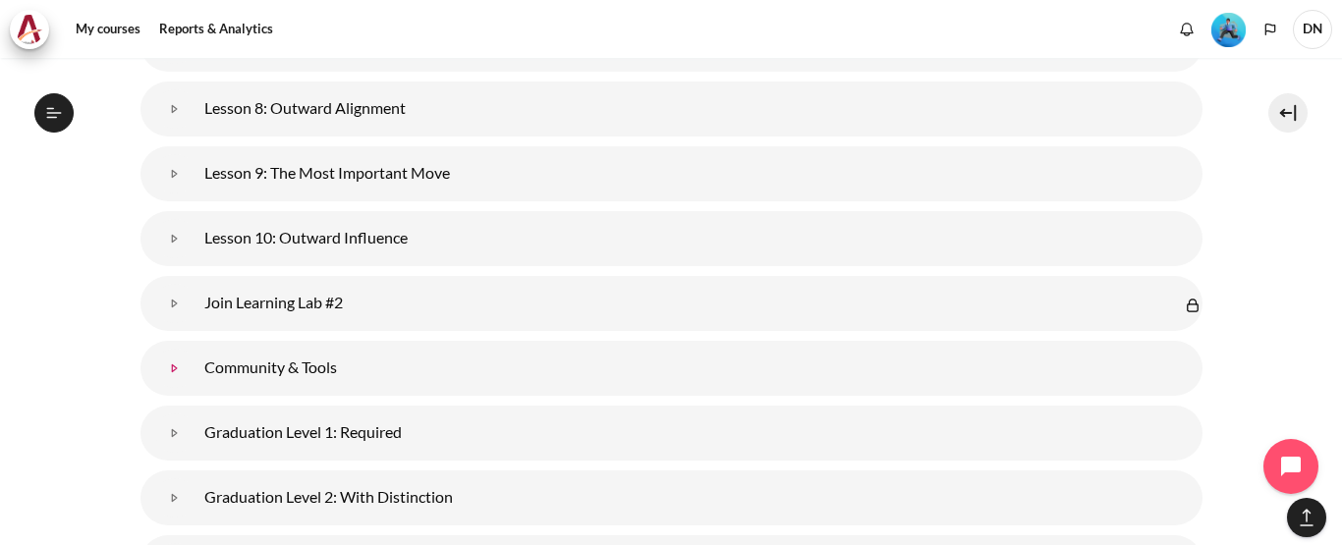
scroll to position [1341, 0]
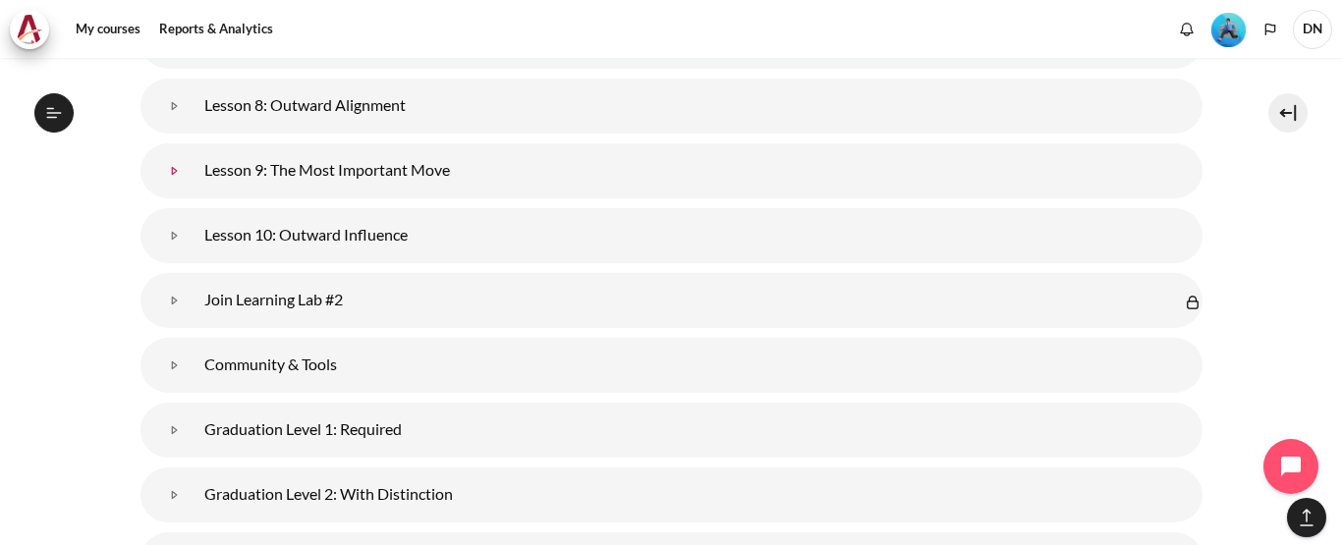
click at [195, 168] on link "Lesson 9: The Most Important Move" at bounding box center [174, 170] width 39 height 39
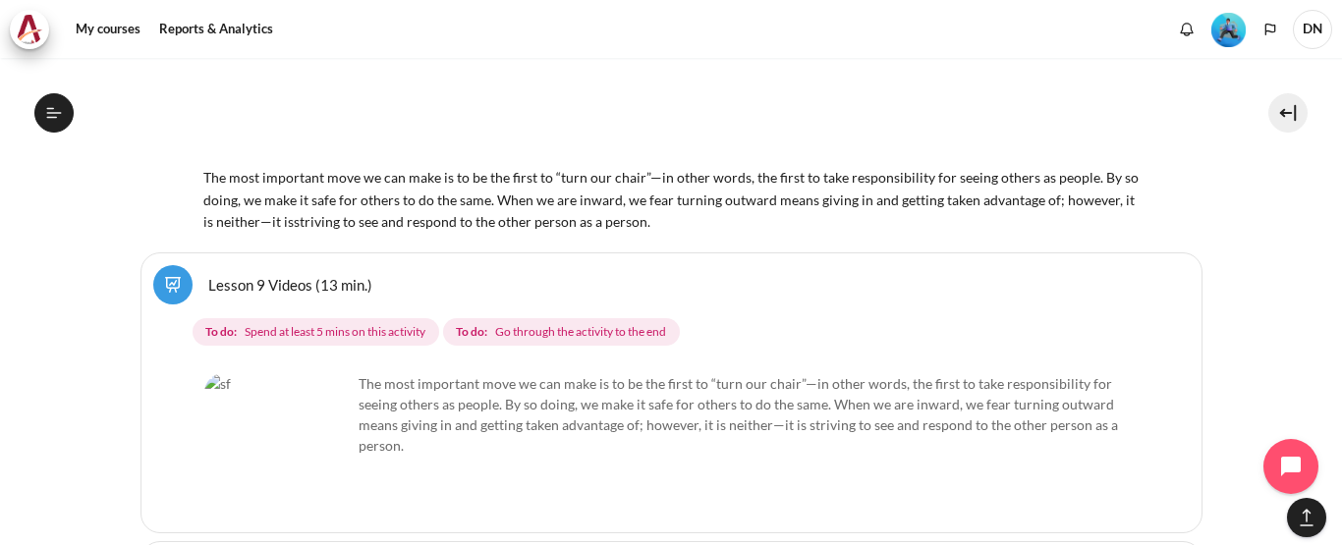
scroll to position [5853, 0]
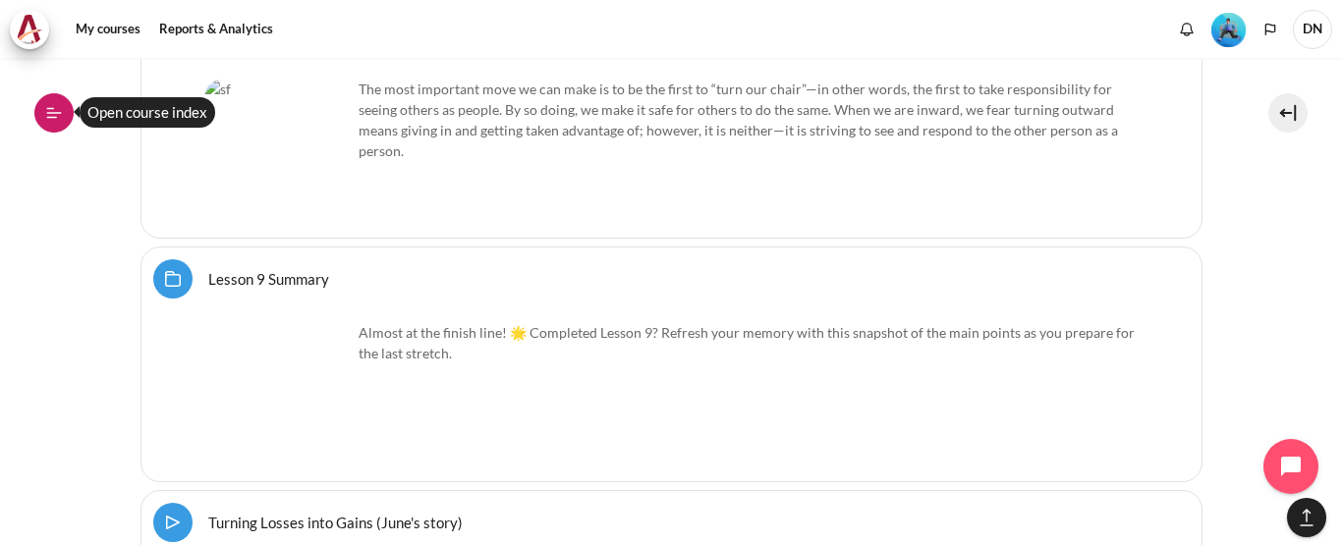
click at [54, 119] on icon at bounding box center [54, 113] width 18 height 18
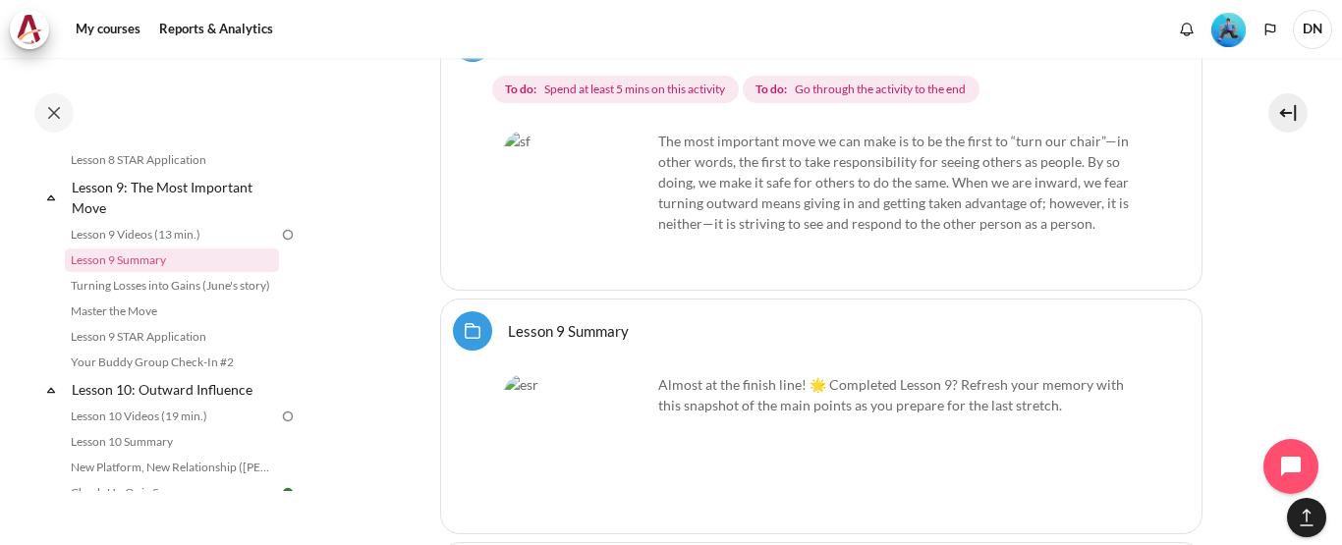
scroll to position [1642, 0]
click at [321, 354] on div "Skip to main content Open course index Completed 44% 11 / 25 Expand Collapse" at bounding box center [671, 272] width 1342 height 545
click at [299, 383] on div "Completed 44% 11 / 25 Expand Collapse Welcome! Highlighted" at bounding box center [169, 319] width 281 height 343
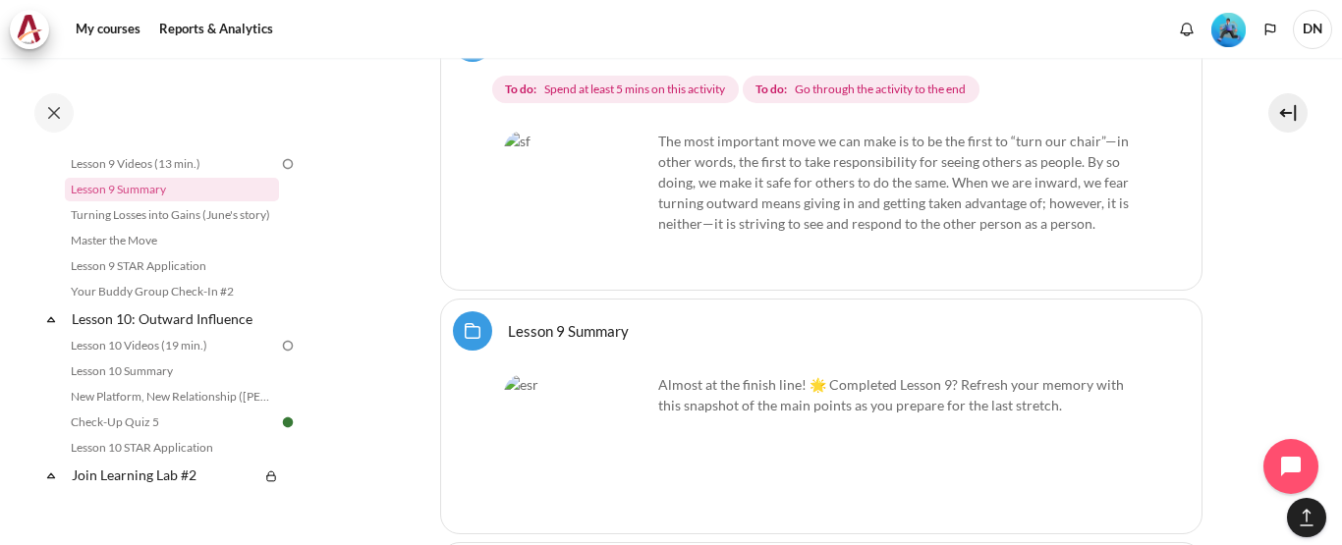
scroll to position [1612, 0]
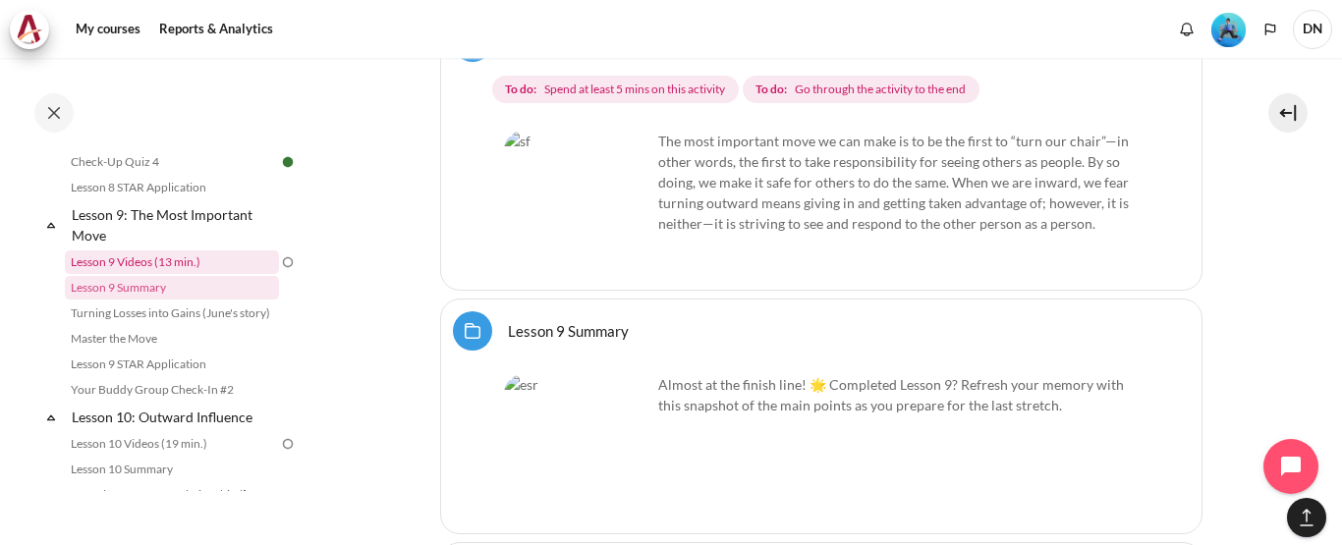
click at [215, 274] on link "Lesson 9 Videos (13 min.)" at bounding box center [172, 263] width 214 height 24
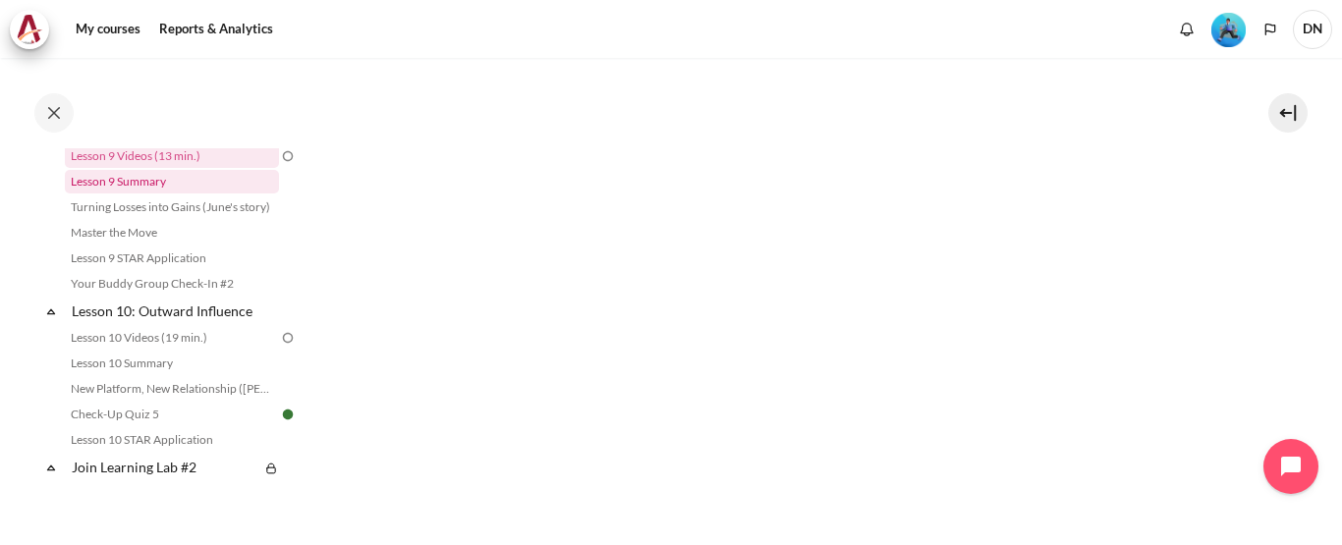
scroll to position [1673, 0]
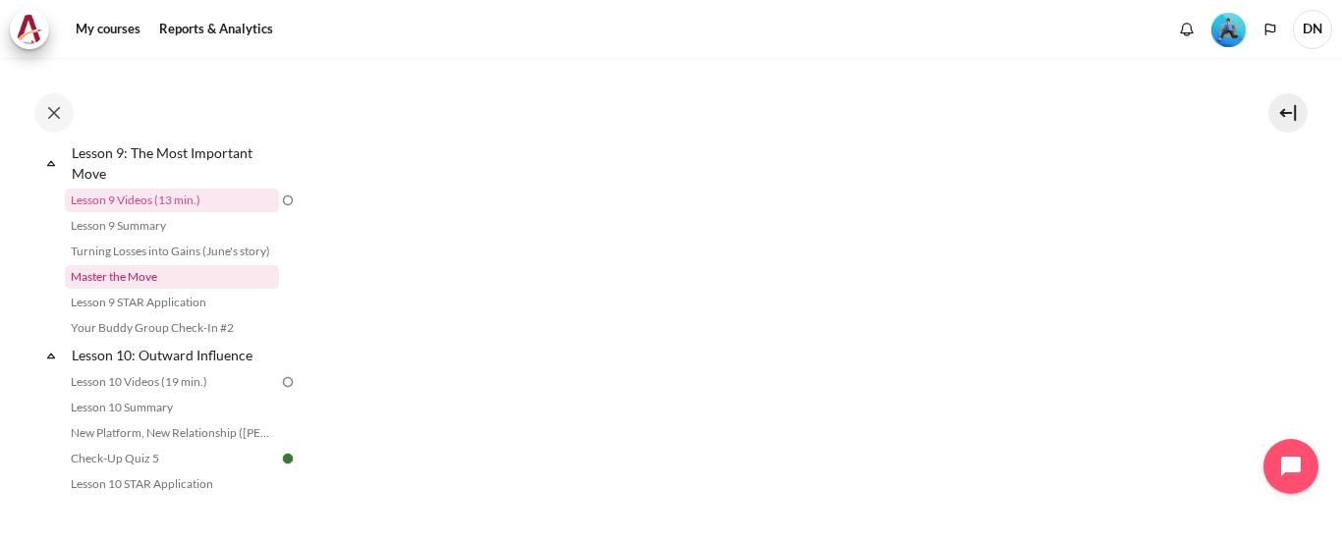
click at [149, 289] on link "Master the Move" at bounding box center [172, 277] width 214 height 24
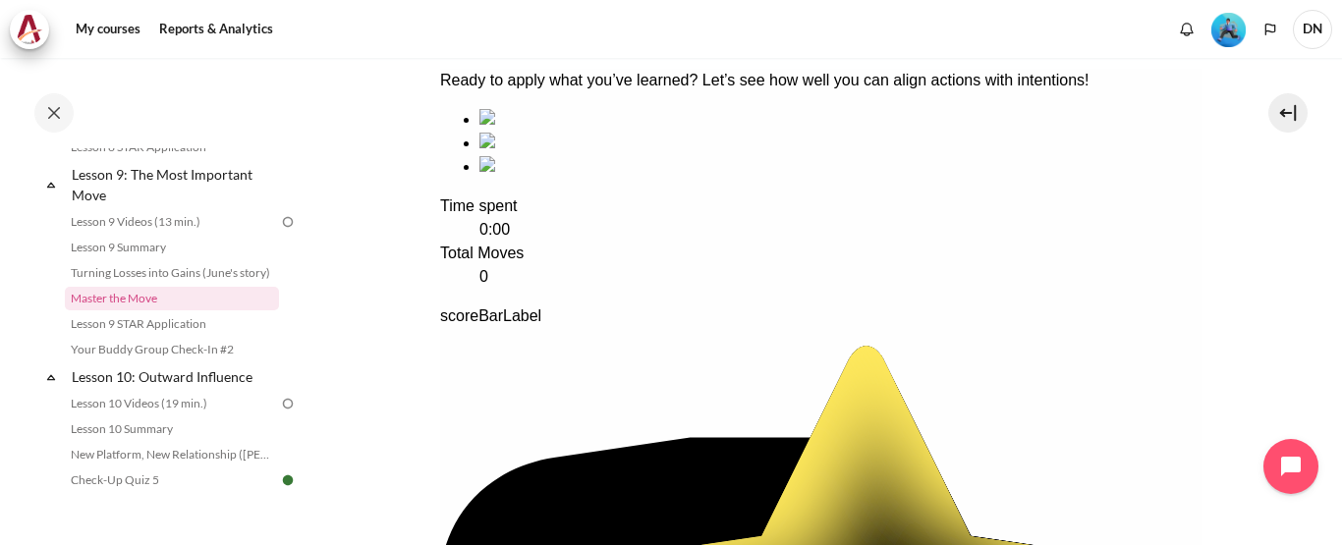
scroll to position [466, 0]
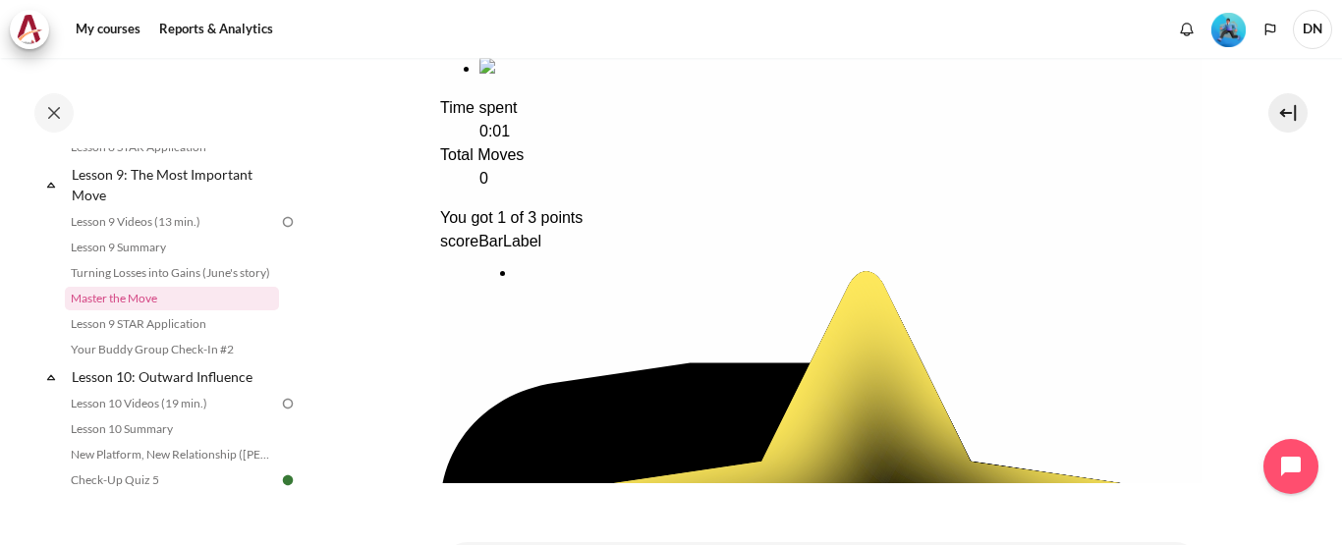
drag, startPoint x: 606, startPoint y: 174, endPoint x: 646, endPoint y: 373, distance: 203.3
drag, startPoint x: 602, startPoint y: 157, endPoint x: 772, endPoint y: 363, distance: 266.6
drag, startPoint x: 740, startPoint y: 185, endPoint x: 1185, endPoint y: 187, distance: 445.1
drag, startPoint x: 944, startPoint y: 199, endPoint x: 592, endPoint y: 201, distance: 352.8
drag, startPoint x: 768, startPoint y: 200, endPoint x: 1038, endPoint y: 201, distance: 269.2
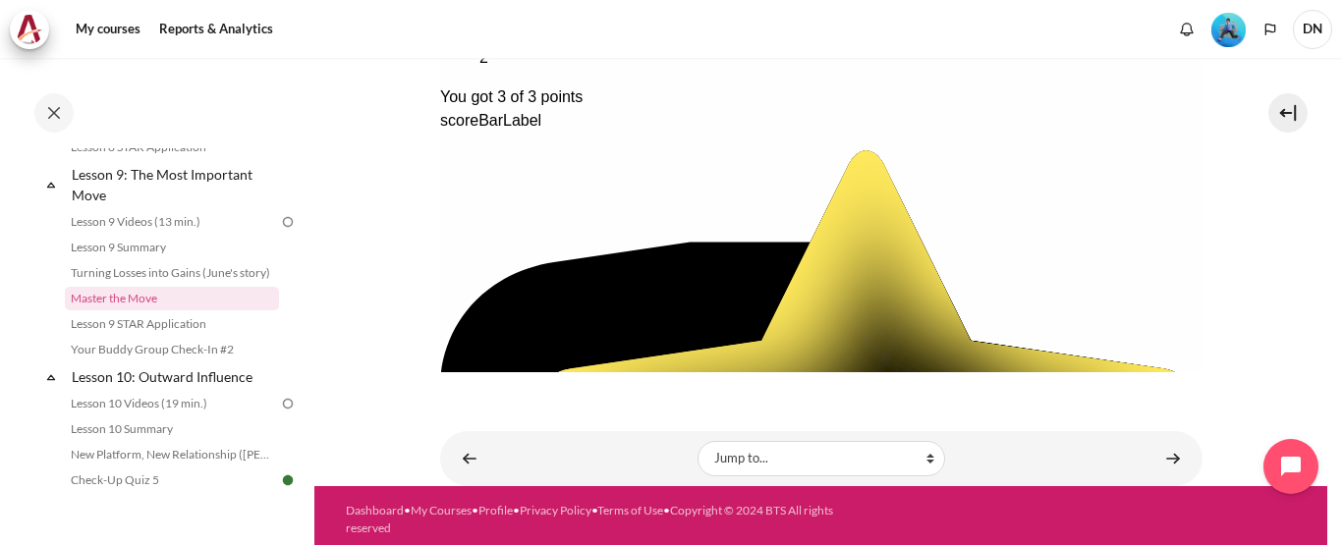
scroll to position [594, 0]
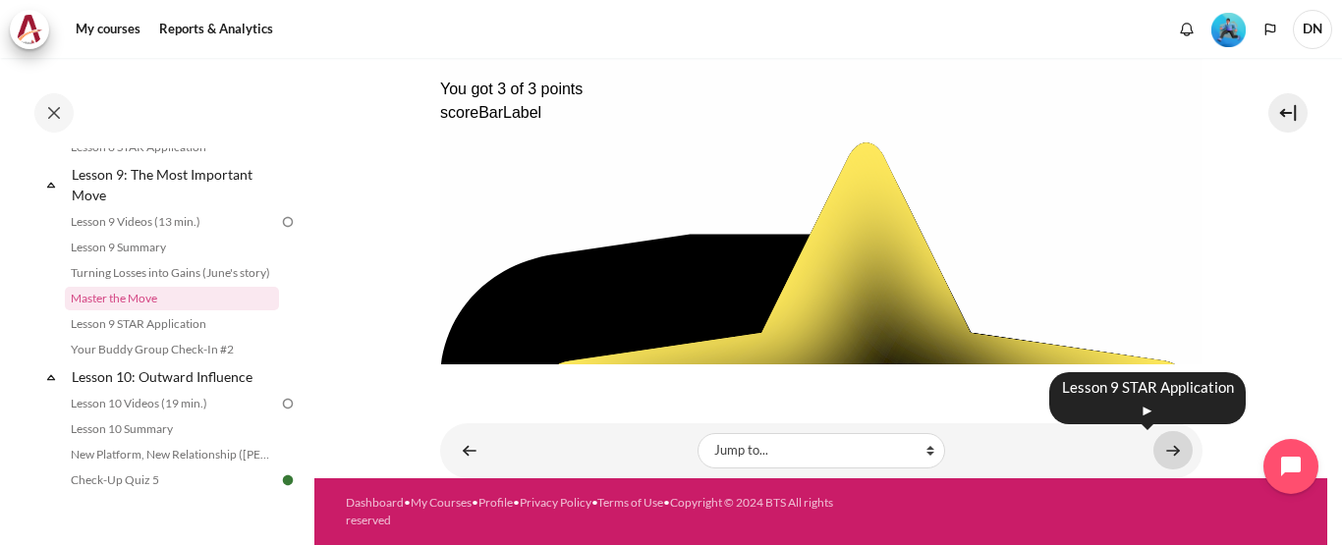
click at [1170, 456] on link "Content" at bounding box center [1173, 450] width 39 height 38
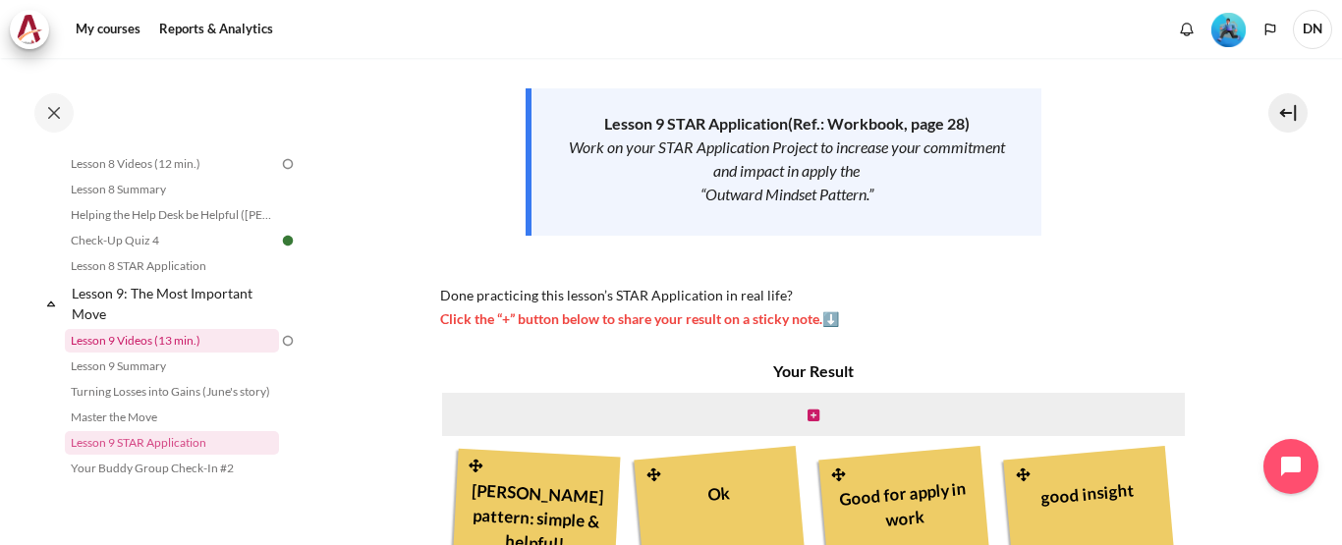
scroll to position [1579, 0]
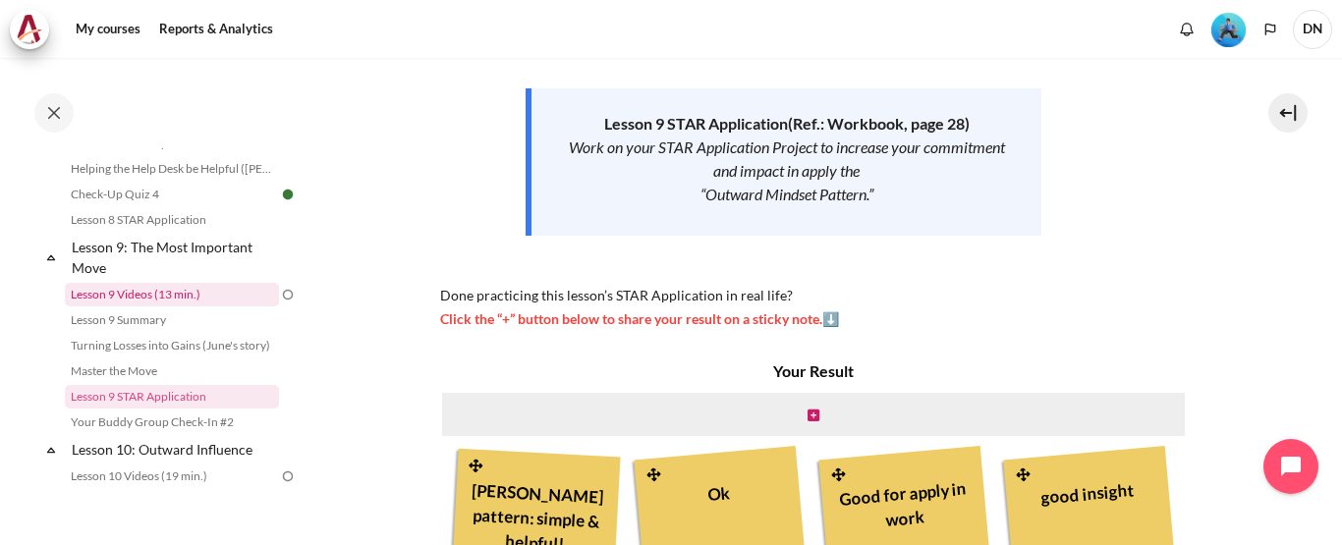
click at [183, 307] on link "Lesson 9 Videos (13 min.)" at bounding box center [172, 295] width 214 height 24
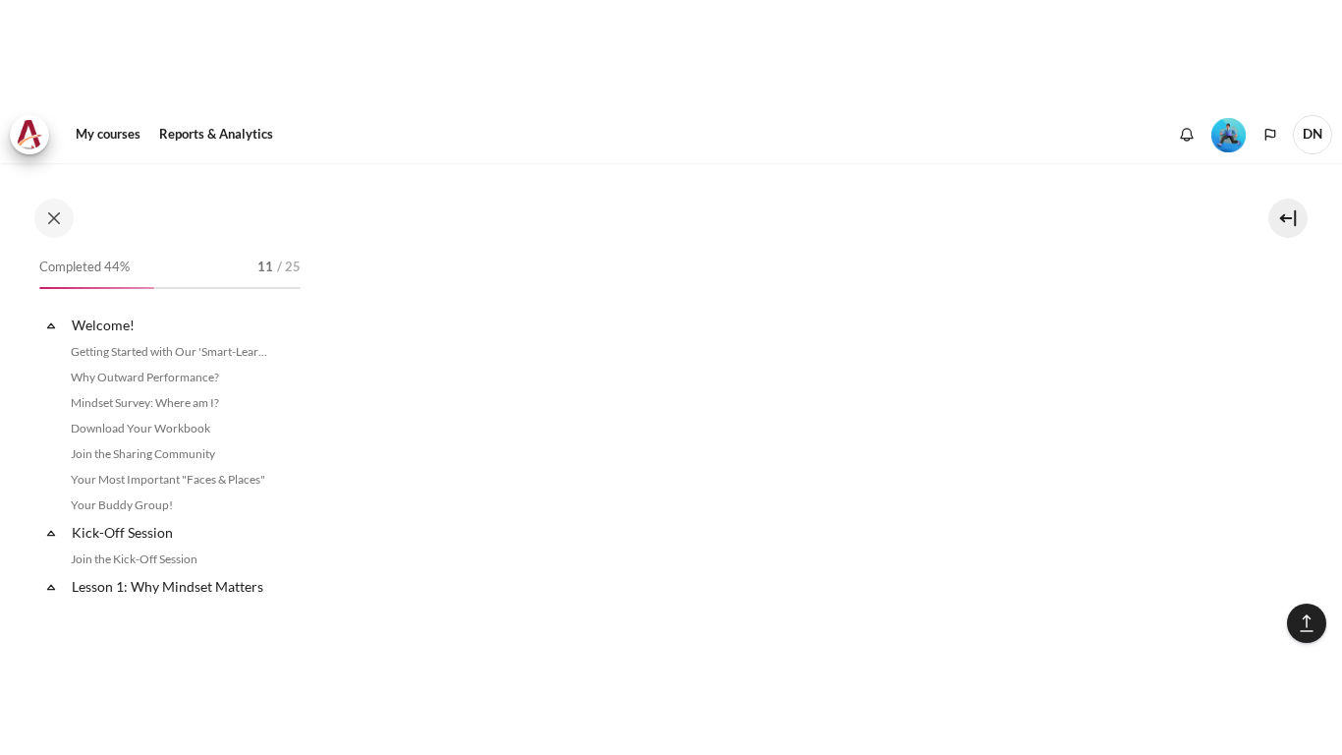
scroll to position [1575, 0]
